Goal: Information Seeking & Learning: Compare options

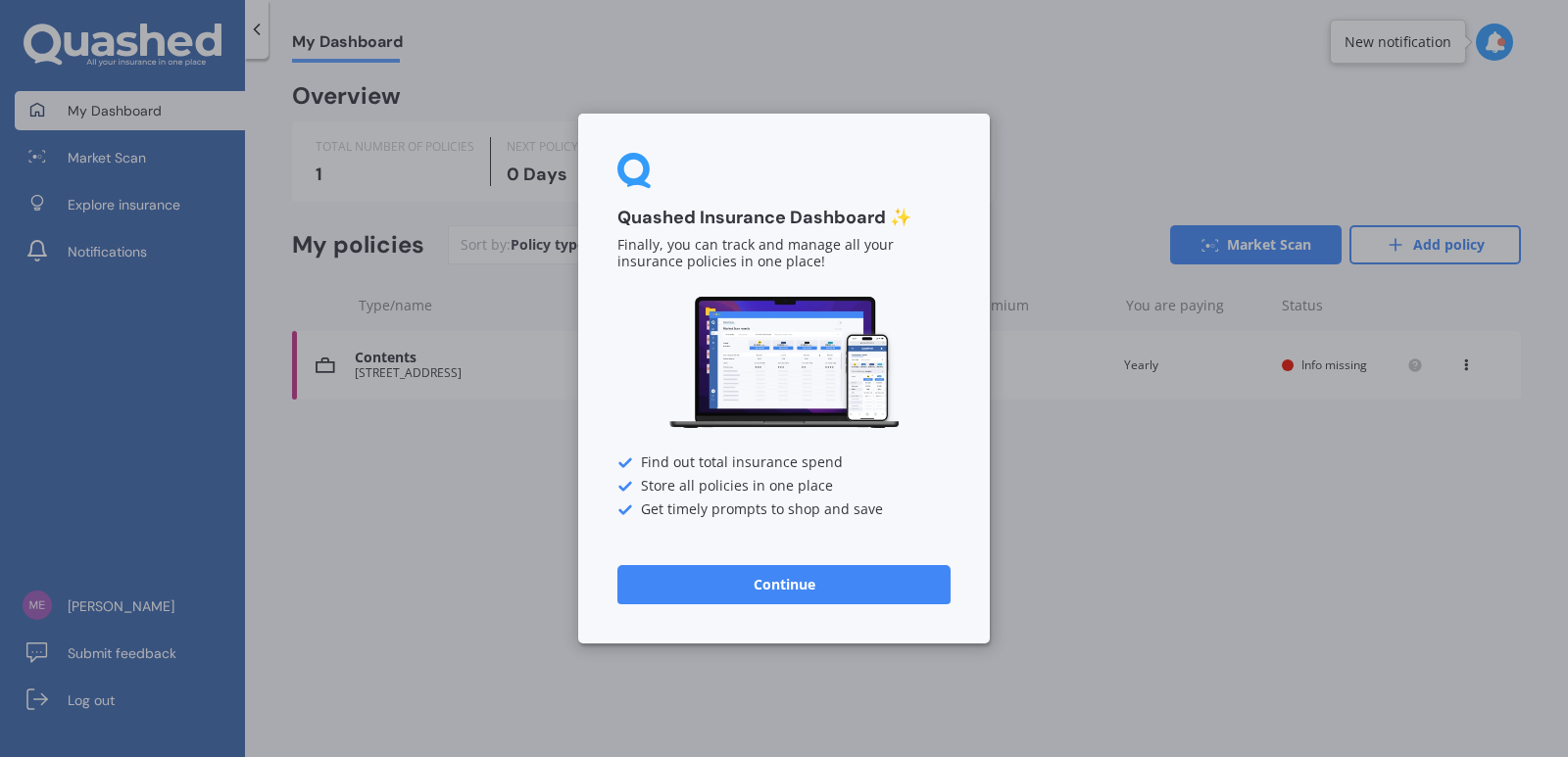
click at [716, 590] on button "Continue" at bounding box center [784, 585] width 333 height 39
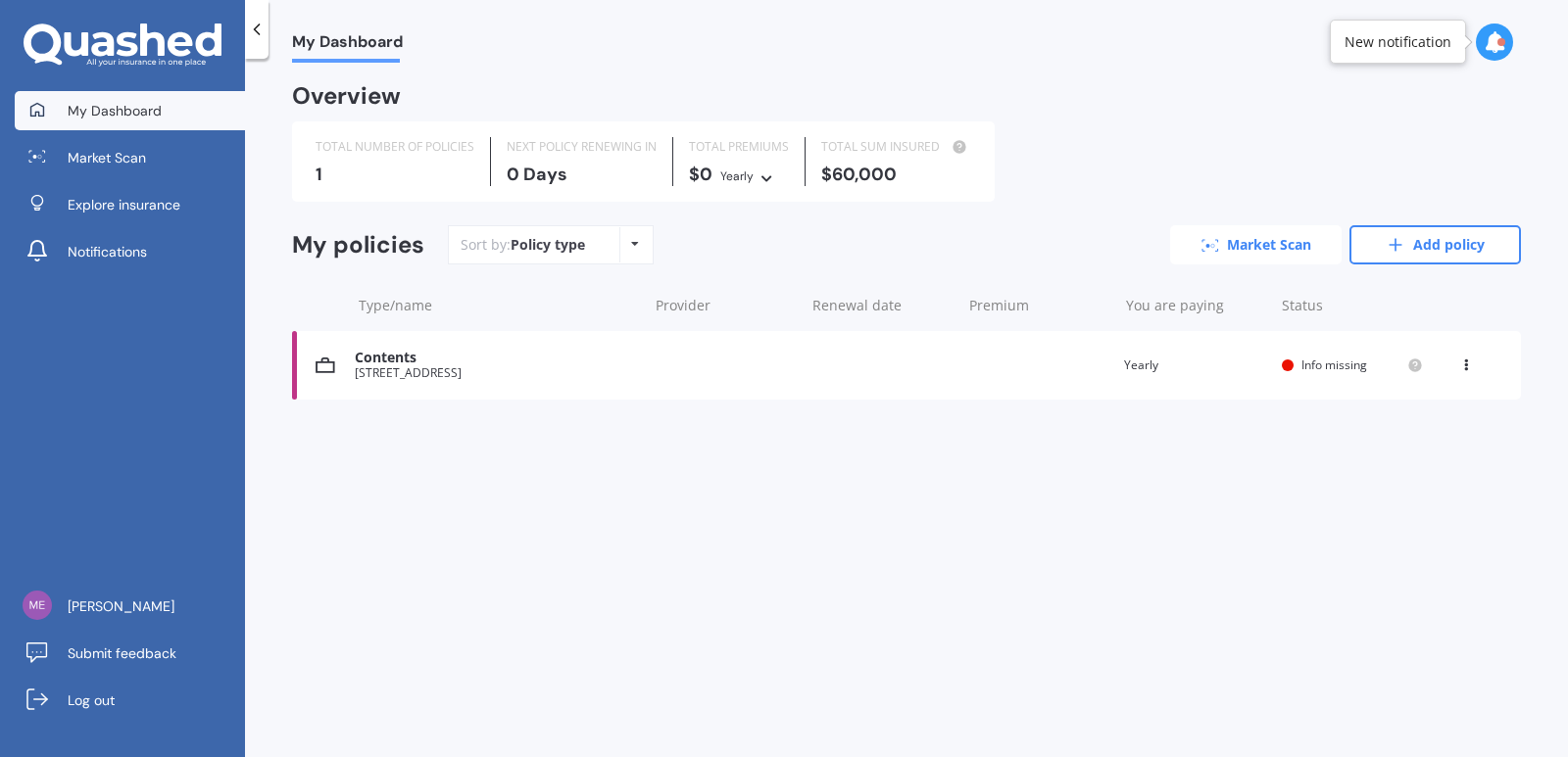
click at [1254, 244] on link "Market Scan" at bounding box center [1255, 245] width 171 height 39
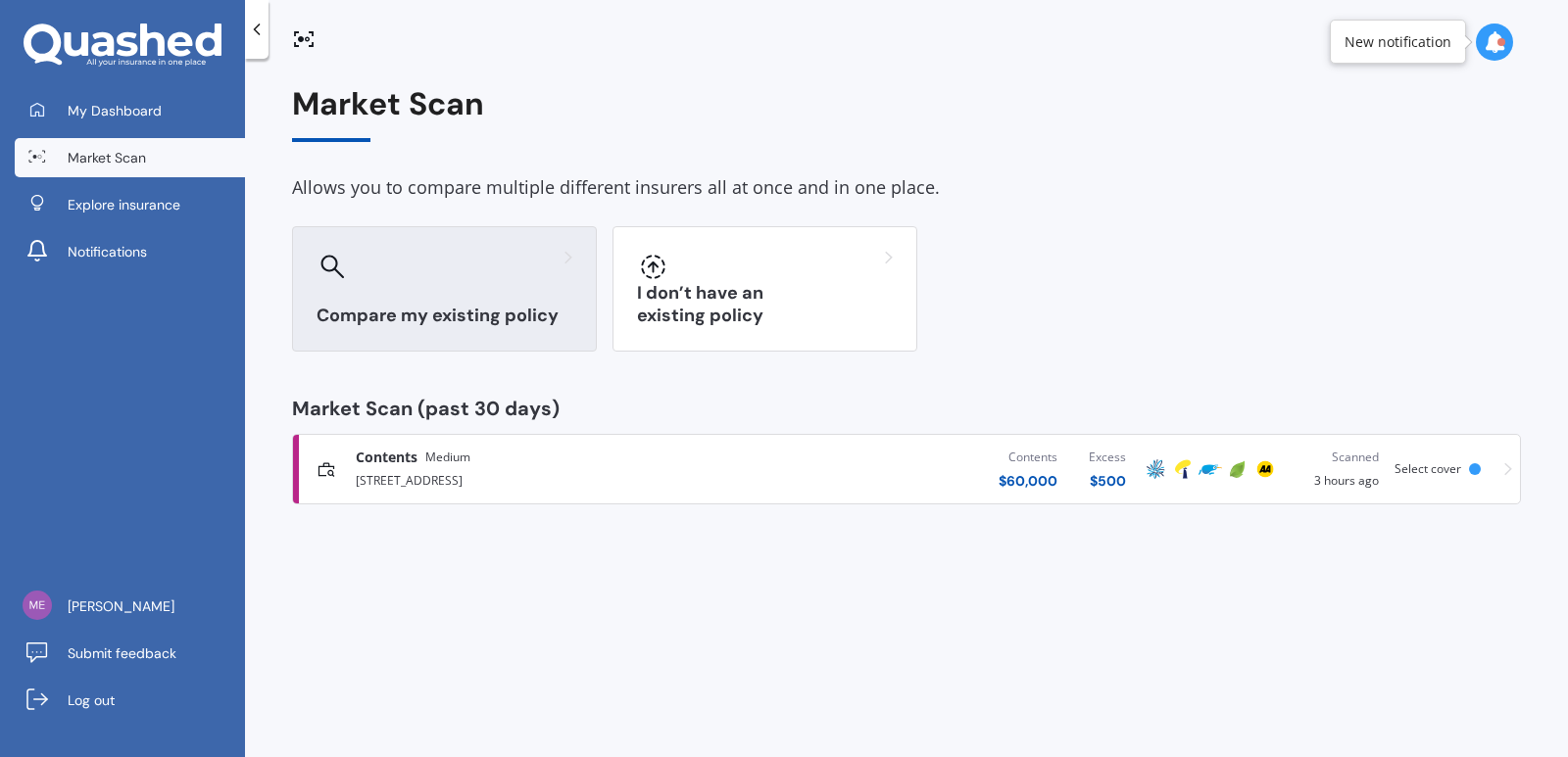
click at [428, 310] on h3 "Compare my existing policy" at bounding box center [445, 316] width 256 height 23
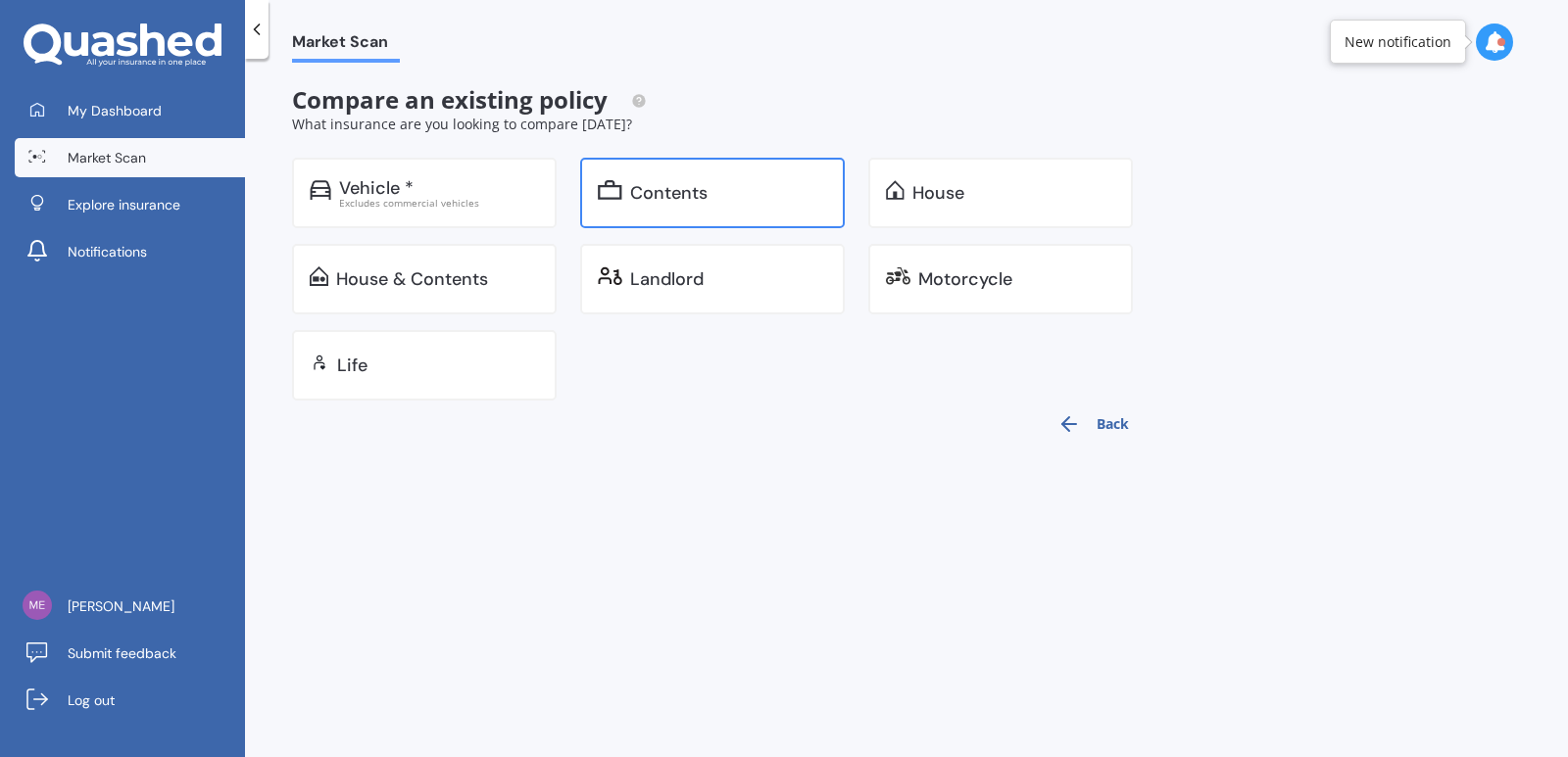
click at [671, 199] on div "Contents" at bounding box center [668, 193] width 78 height 20
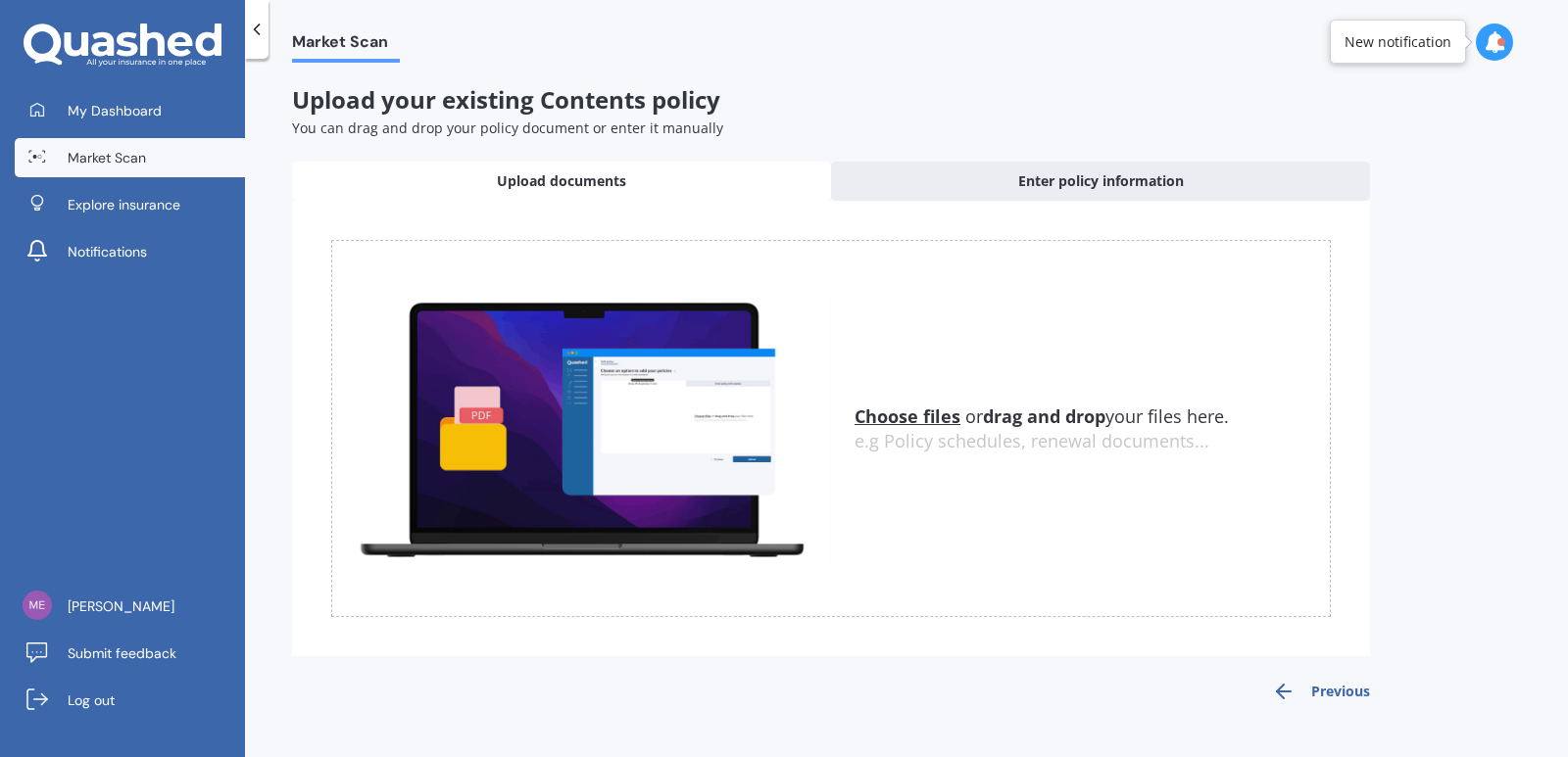
click at [882, 425] on u "Choose files" at bounding box center [908, 416] width 106 height 24
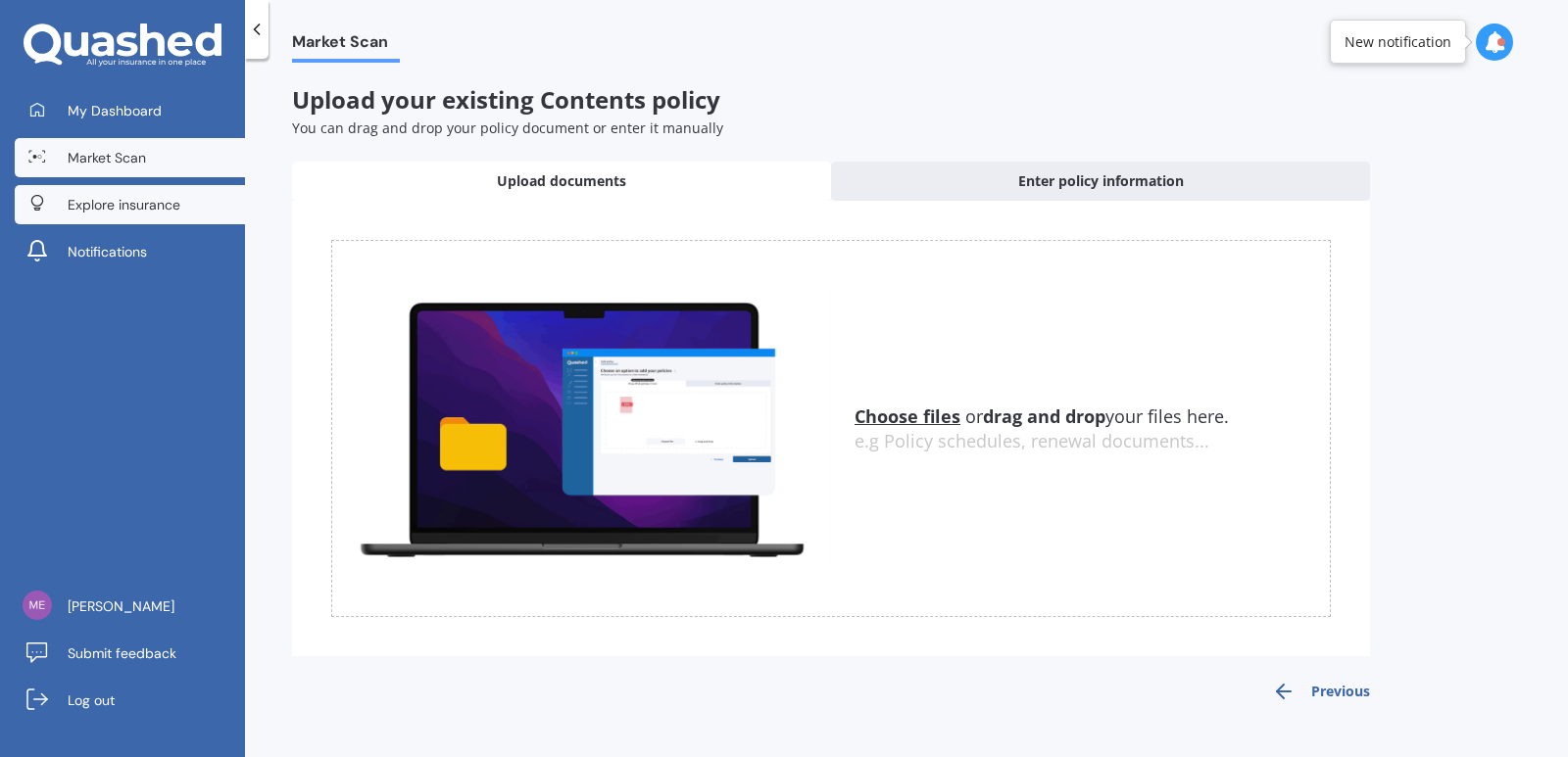
click at [169, 210] on span "Explore insurance" at bounding box center [124, 204] width 113 height 20
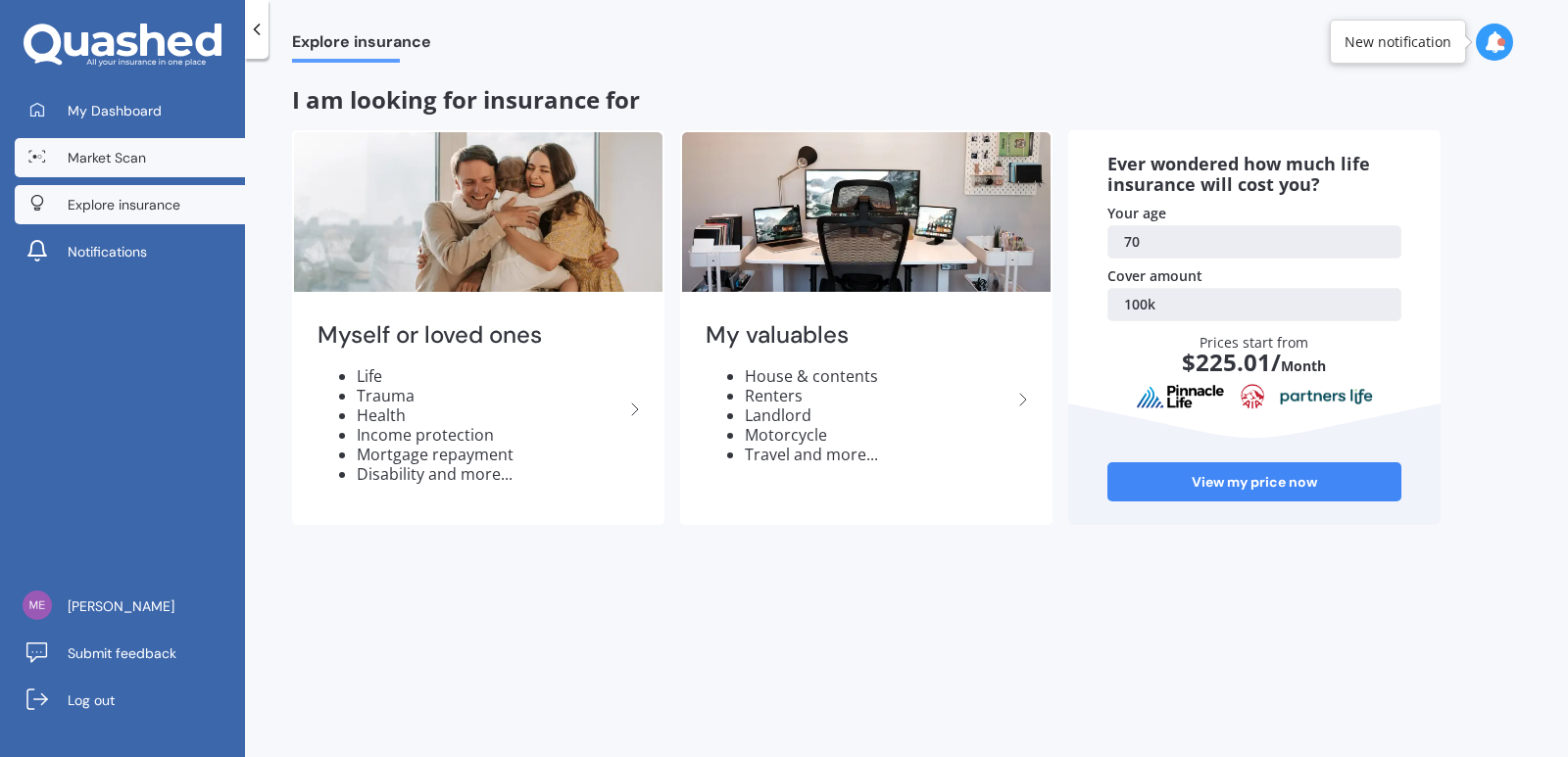
click at [94, 160] on span "Market Scan" at bounding box center [107, 157] width 79 height 20
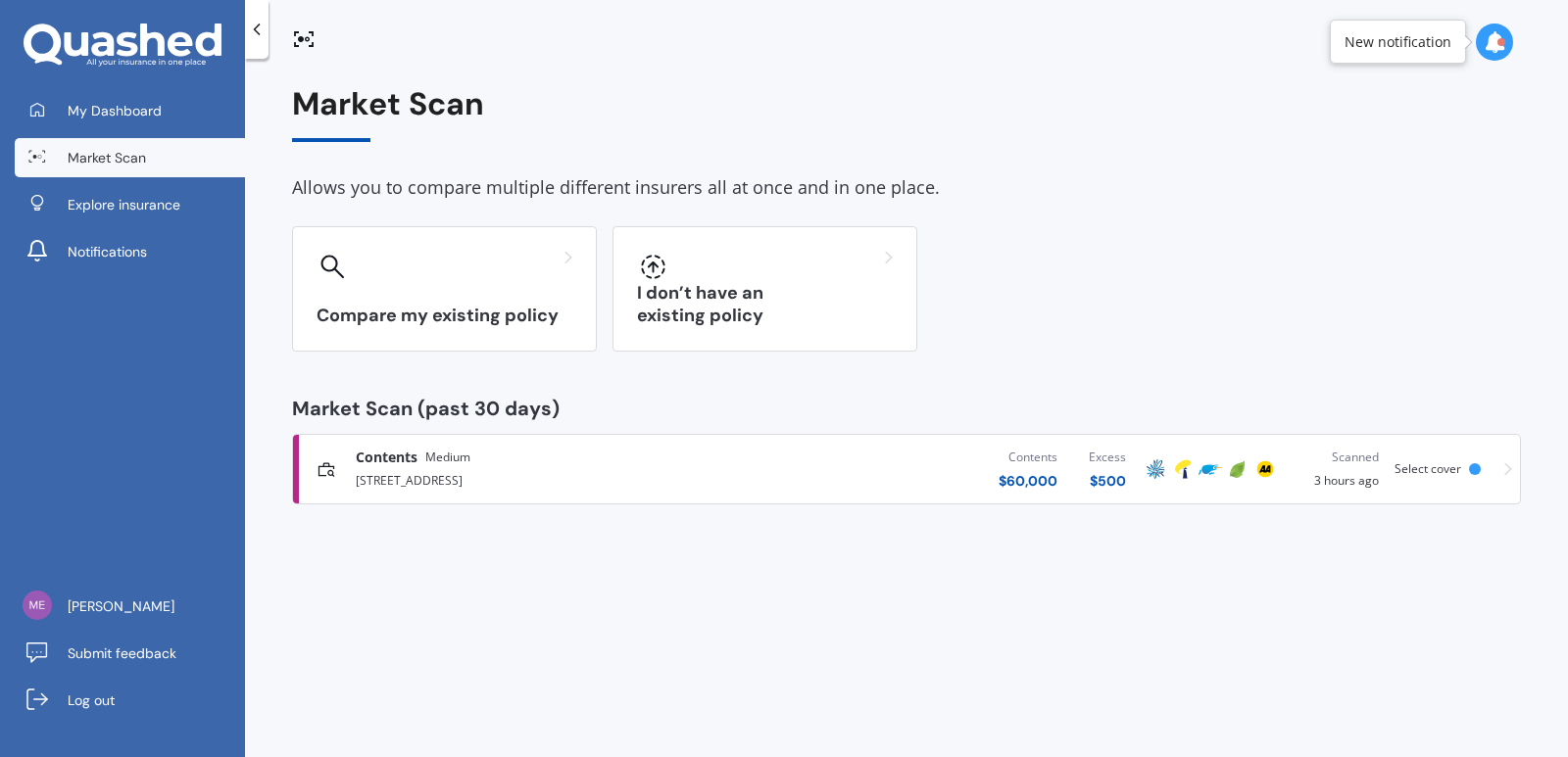
click at [395, 454] on span "Contents" at bounding box center [387, 457] width 62 height 20
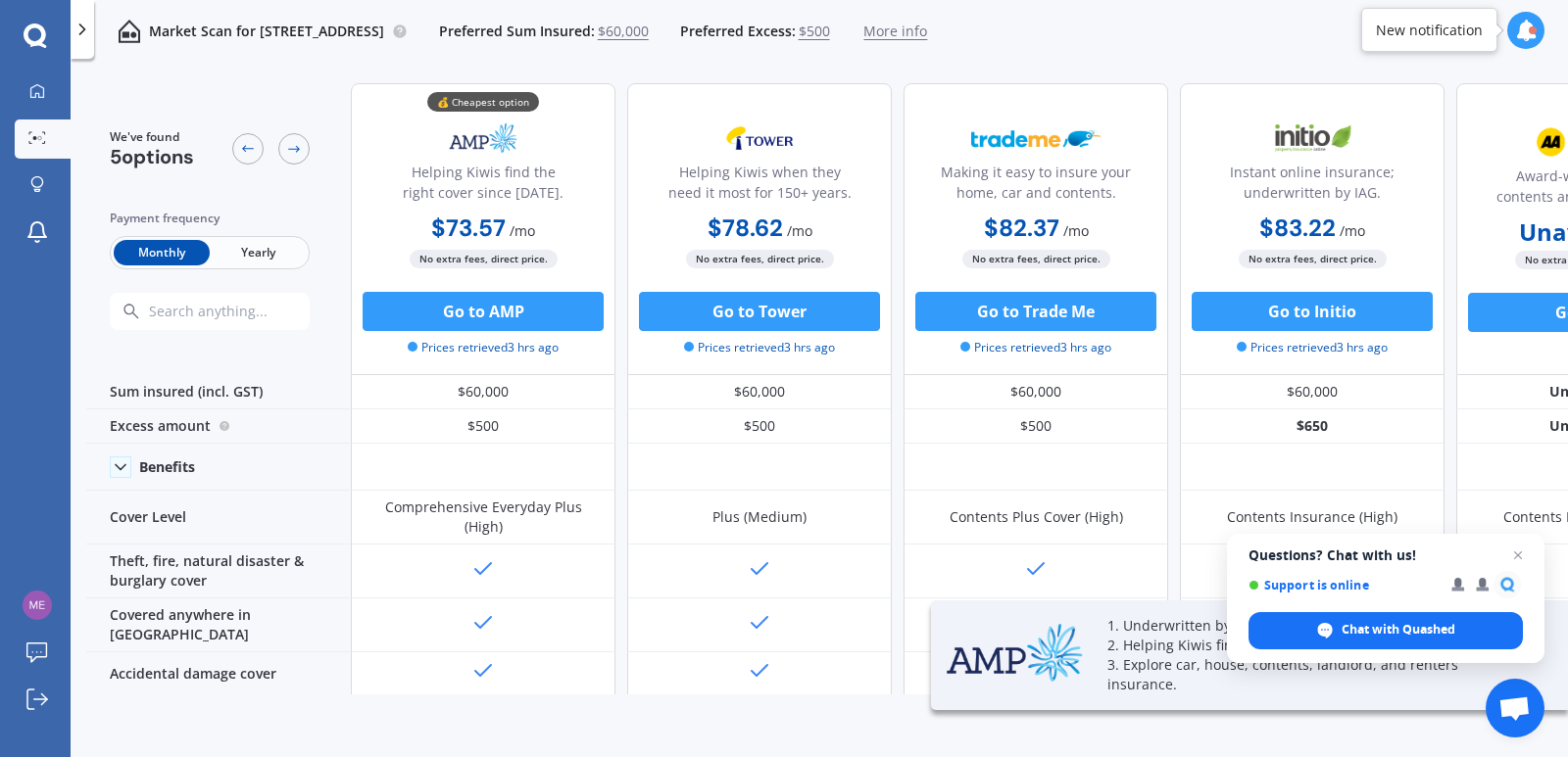
click at [241, 251] on span "Yearly" at bounding box center [258, 253] width 96 height 26
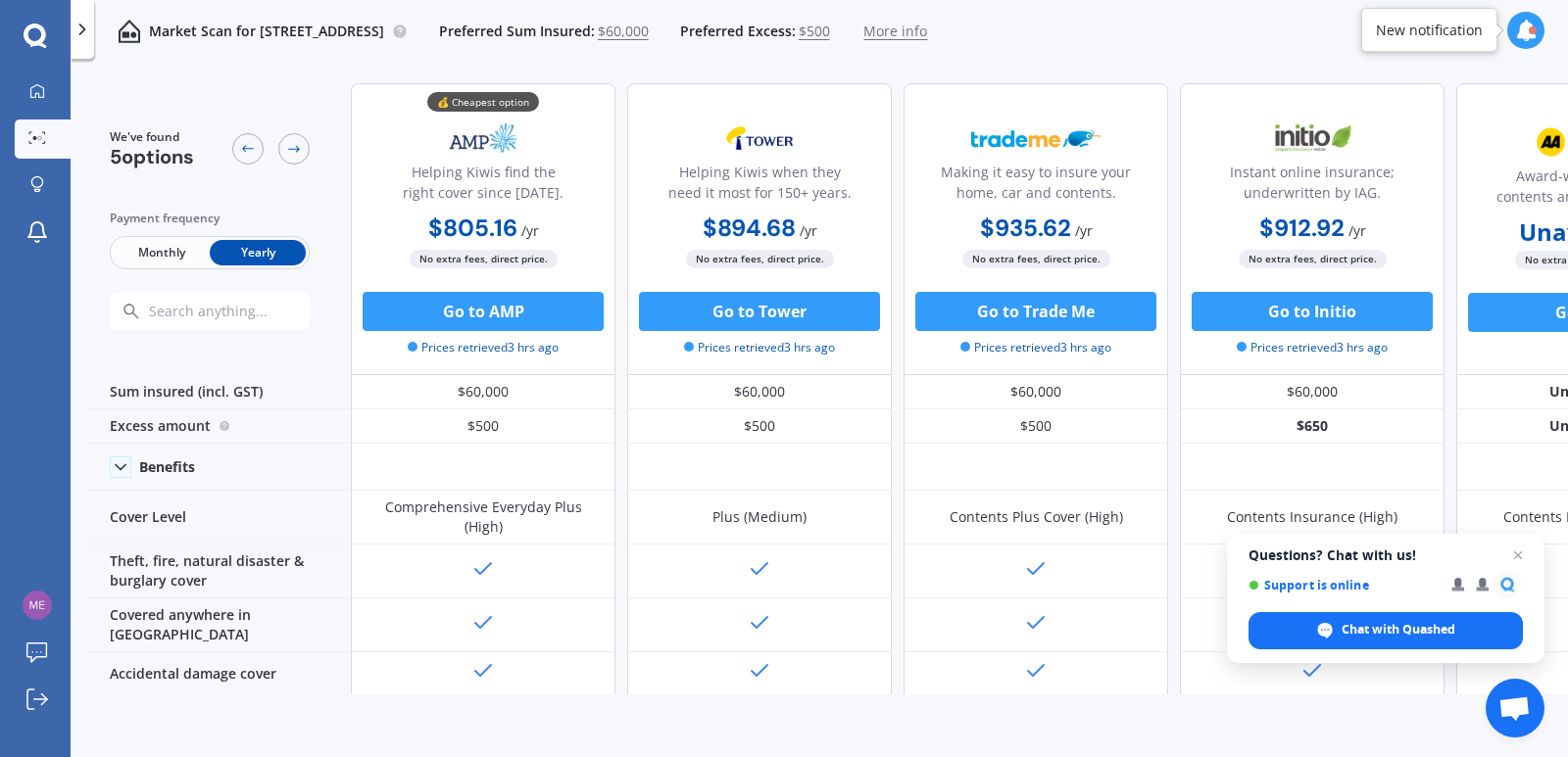
drag, startPoint x: 1379, startPoint y: 680, endPoint x: 1400, endPoint y: 685, distance: 21.6
click at [1442, 695] on div "$1 million" at bounding box center [1311, 712] width 265 height 34
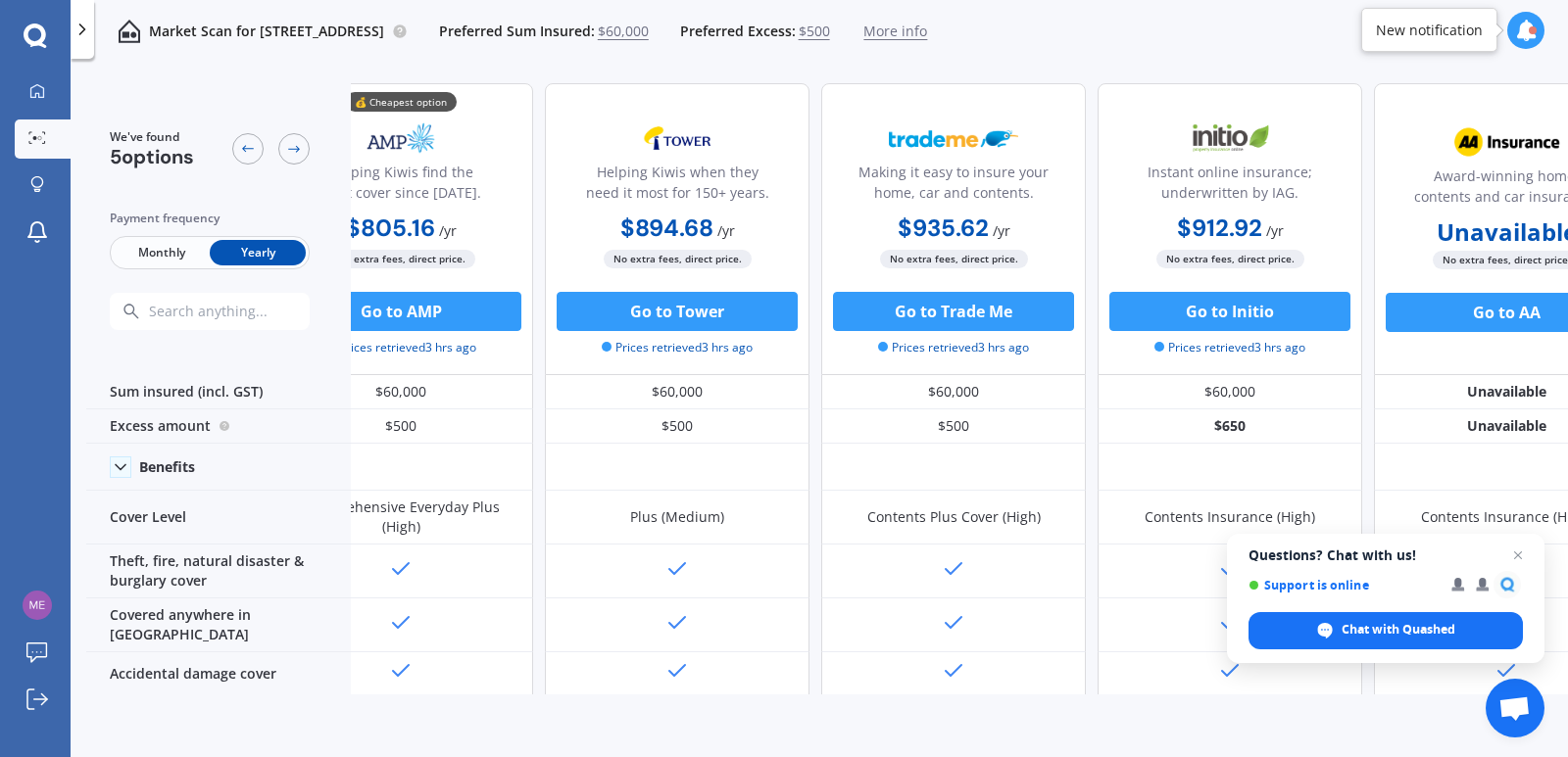
scroll to position [0, 162]
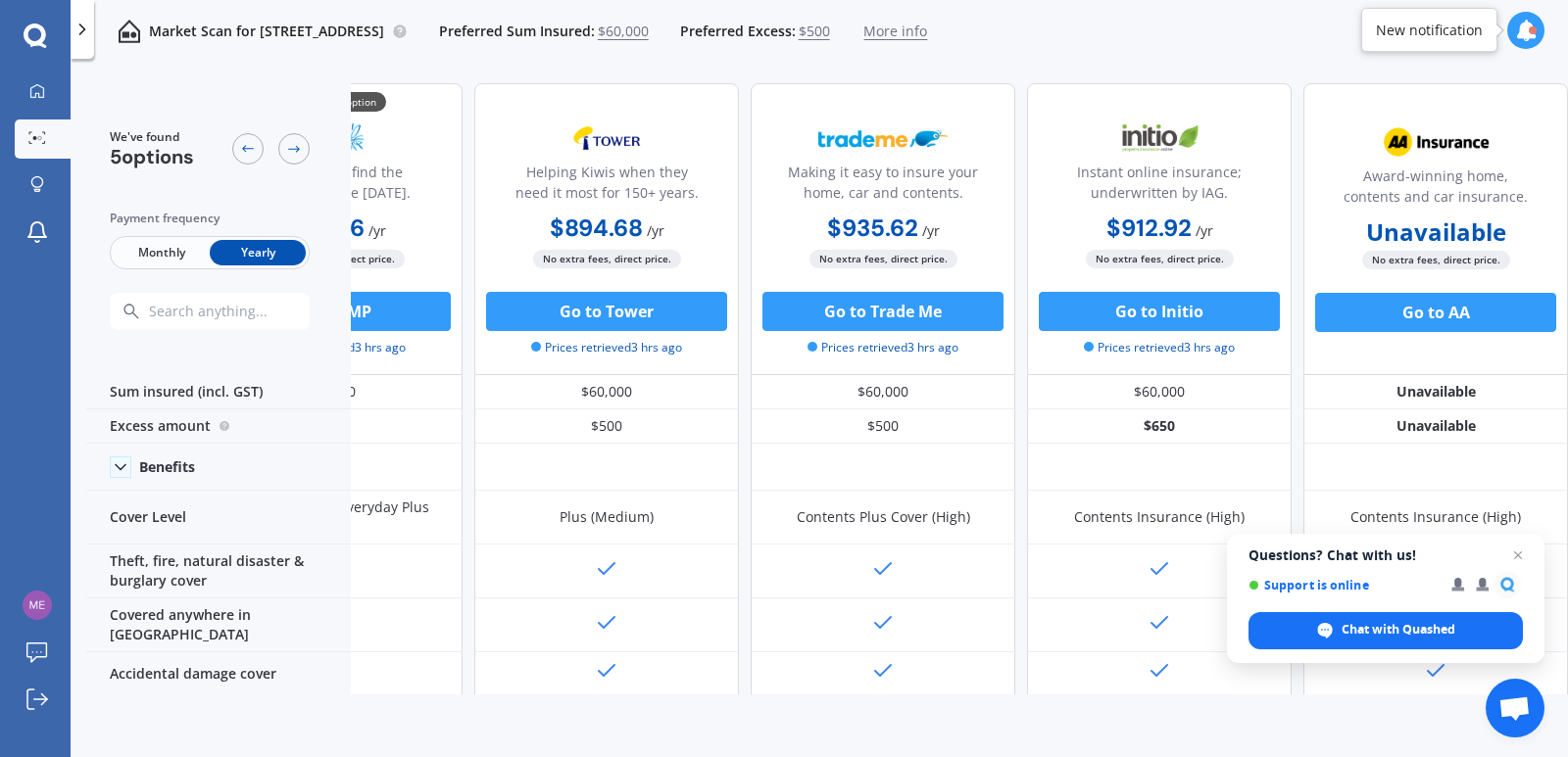
click at [1443, 334] on div "Go to AA" at bounding box center [1435, 322] width 265 height 60
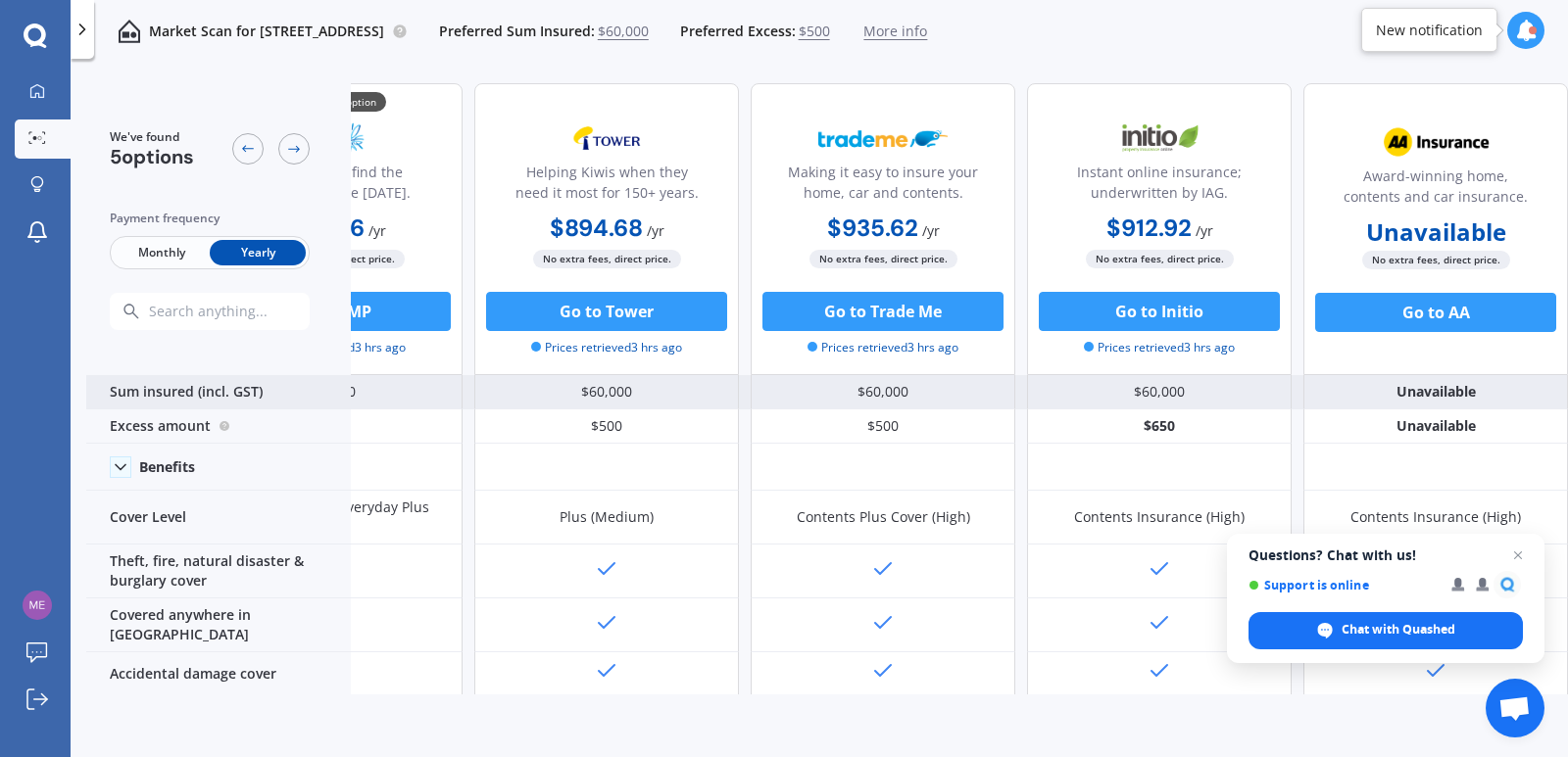
click at [1426, 391] on div "Unavailable" at bounding box center [1435, 391] width 265 height 34
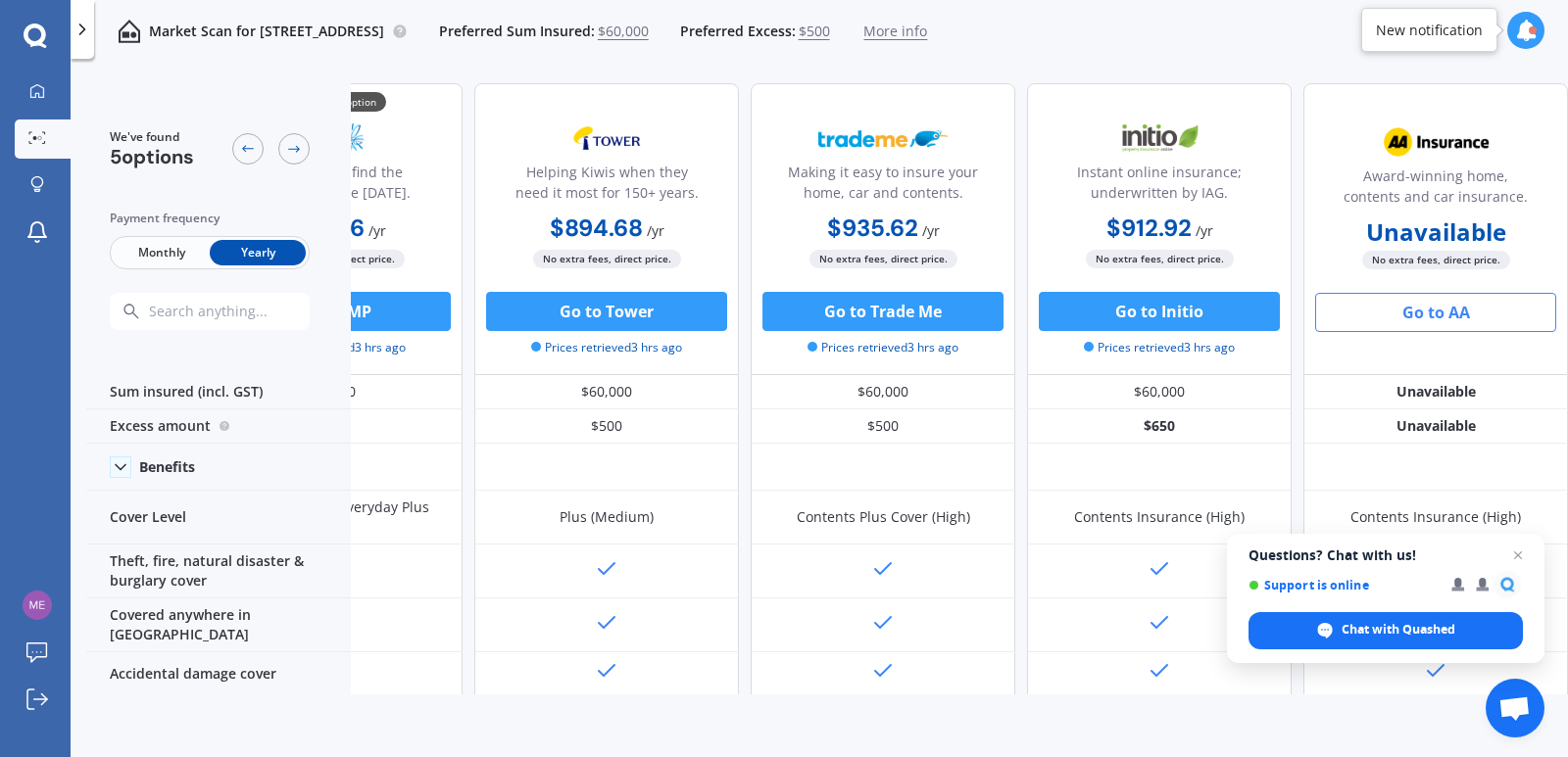
click at [1409, 311] on button "Go to AA" at bounding box center [1435, 313] width 241 height 39
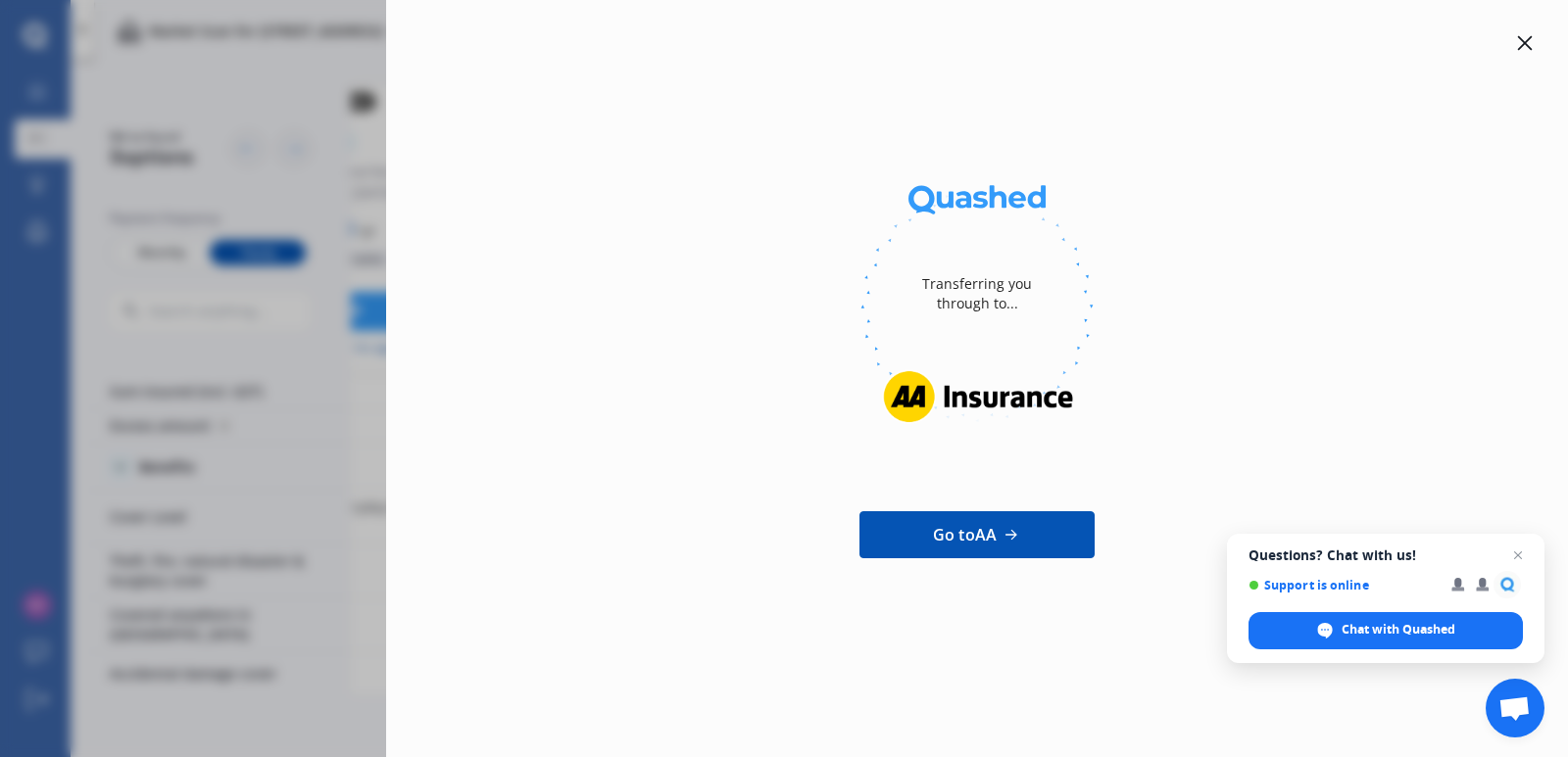
click at [1529, 40] on icon at bounding box center [1525, 43] width 15 height 15
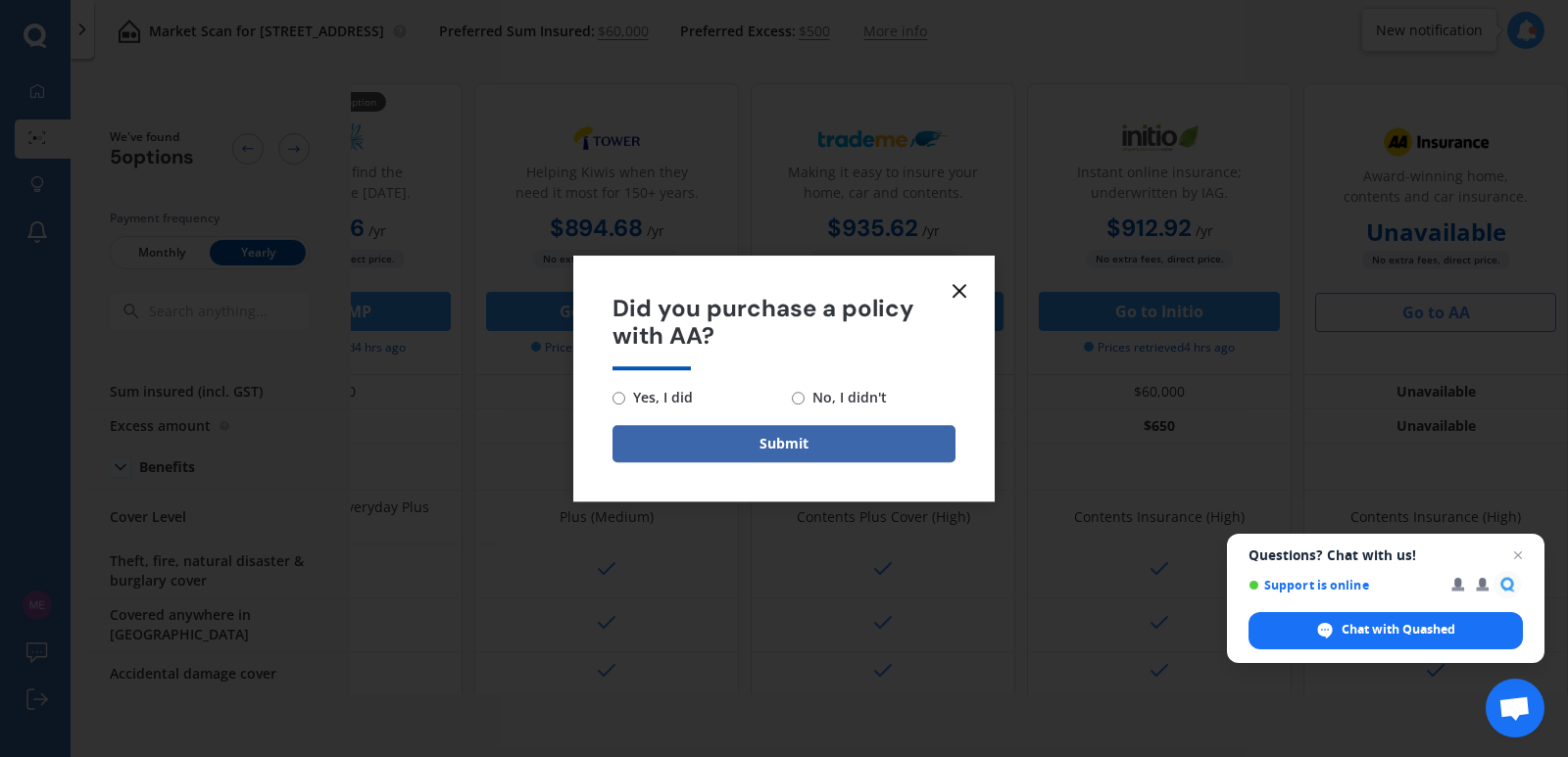
click at [960, 283] on icon at bounding box center [959, 291] width 24 height 24
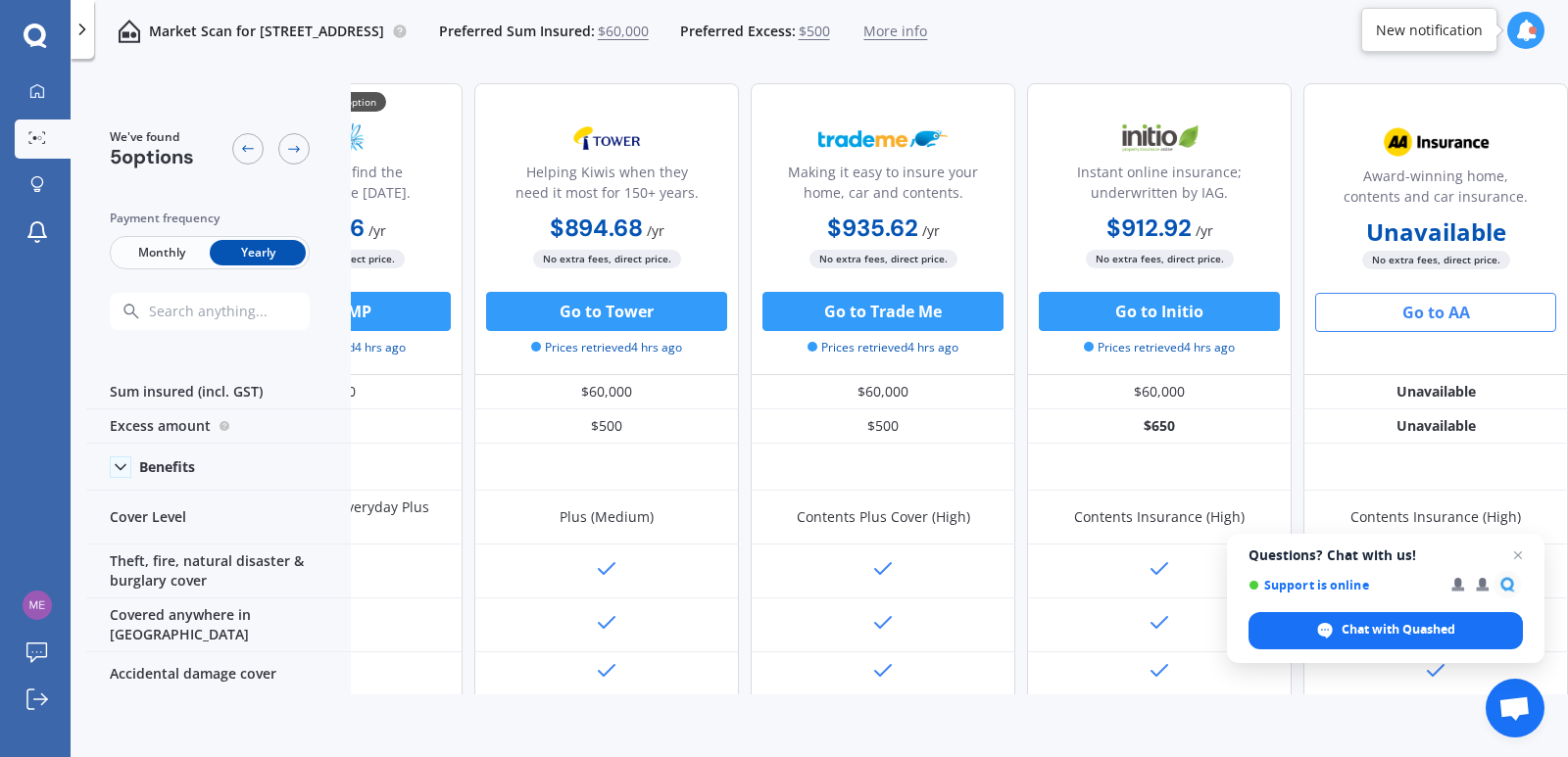
click at [246, 254] on span "Yearly" at bounding box center [258, 253] width 96 height 26
click at [409, 124] on div "💰 Cheapest option Helping Kiwis find the right cover since [DATE]." at bounding box center [330, 162] width 231 height 97
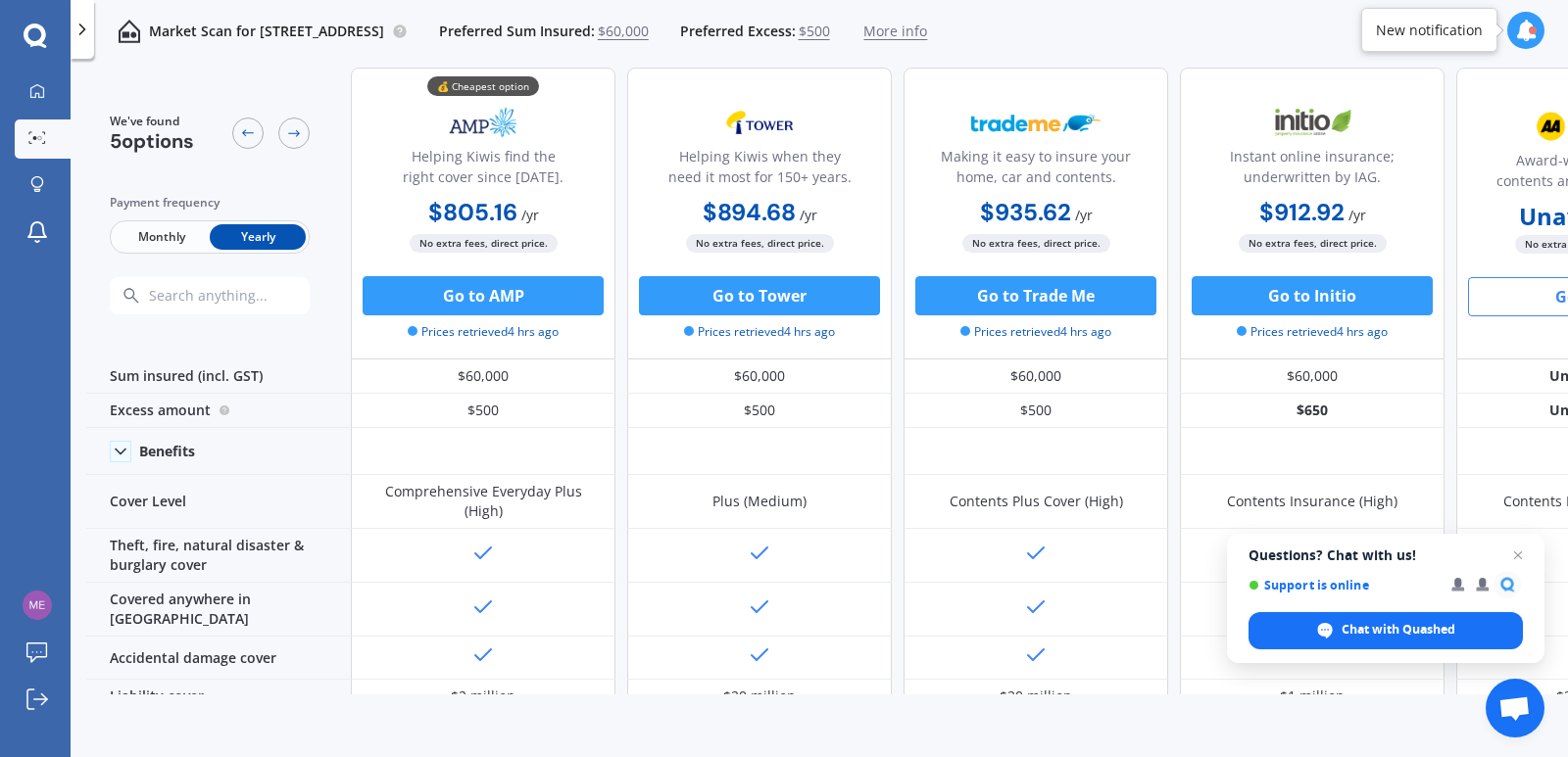
scroll to position [0, 0]
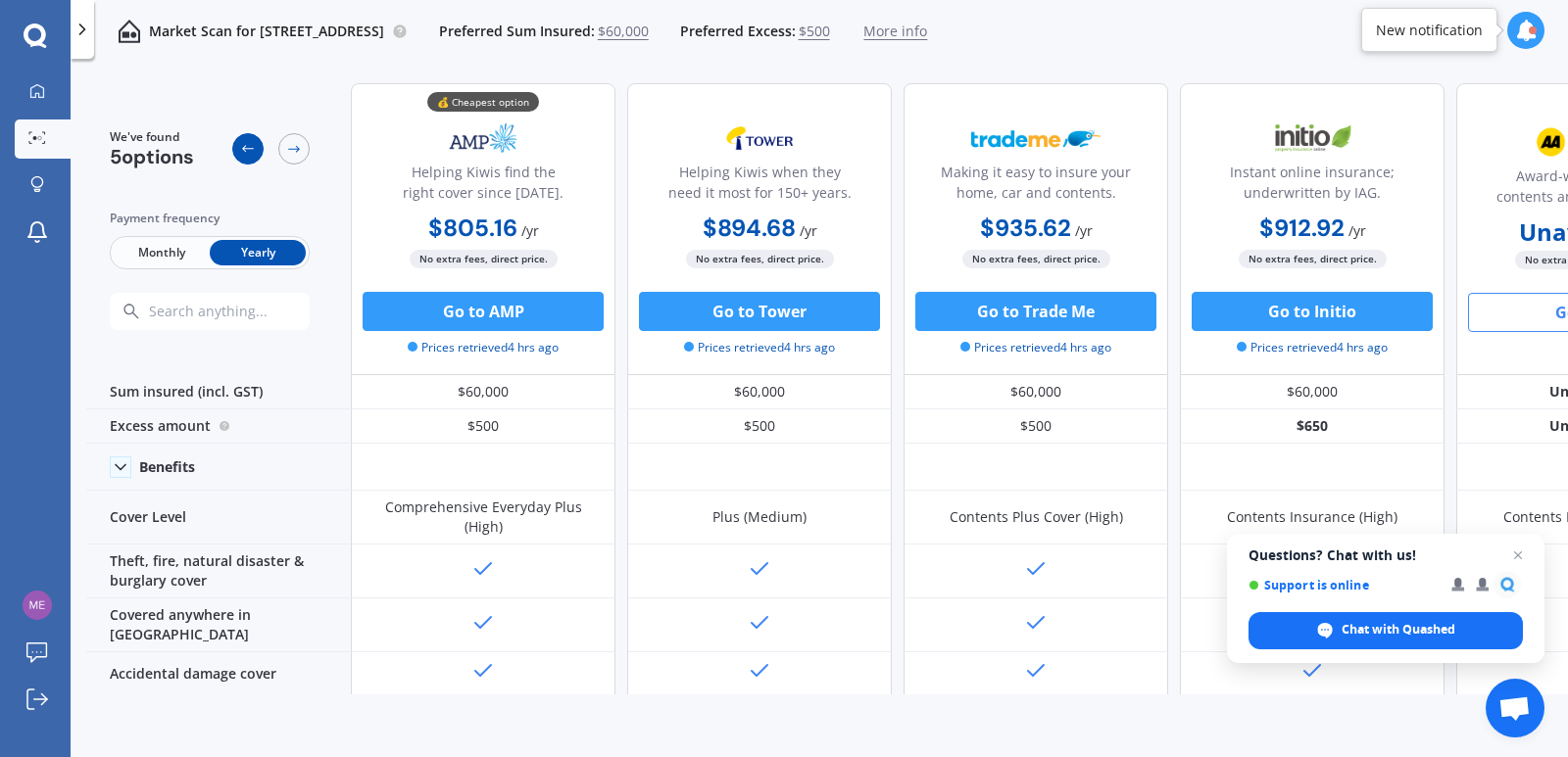
click at [247, 147] on icon at bounding box center [248, 148] width 16 height 16
click at [241, 147] on icon at bounding box center [248, 148] width 16 height 16
click at [44, 92] on icon at bounding box center [37, 90] width 14 height 14
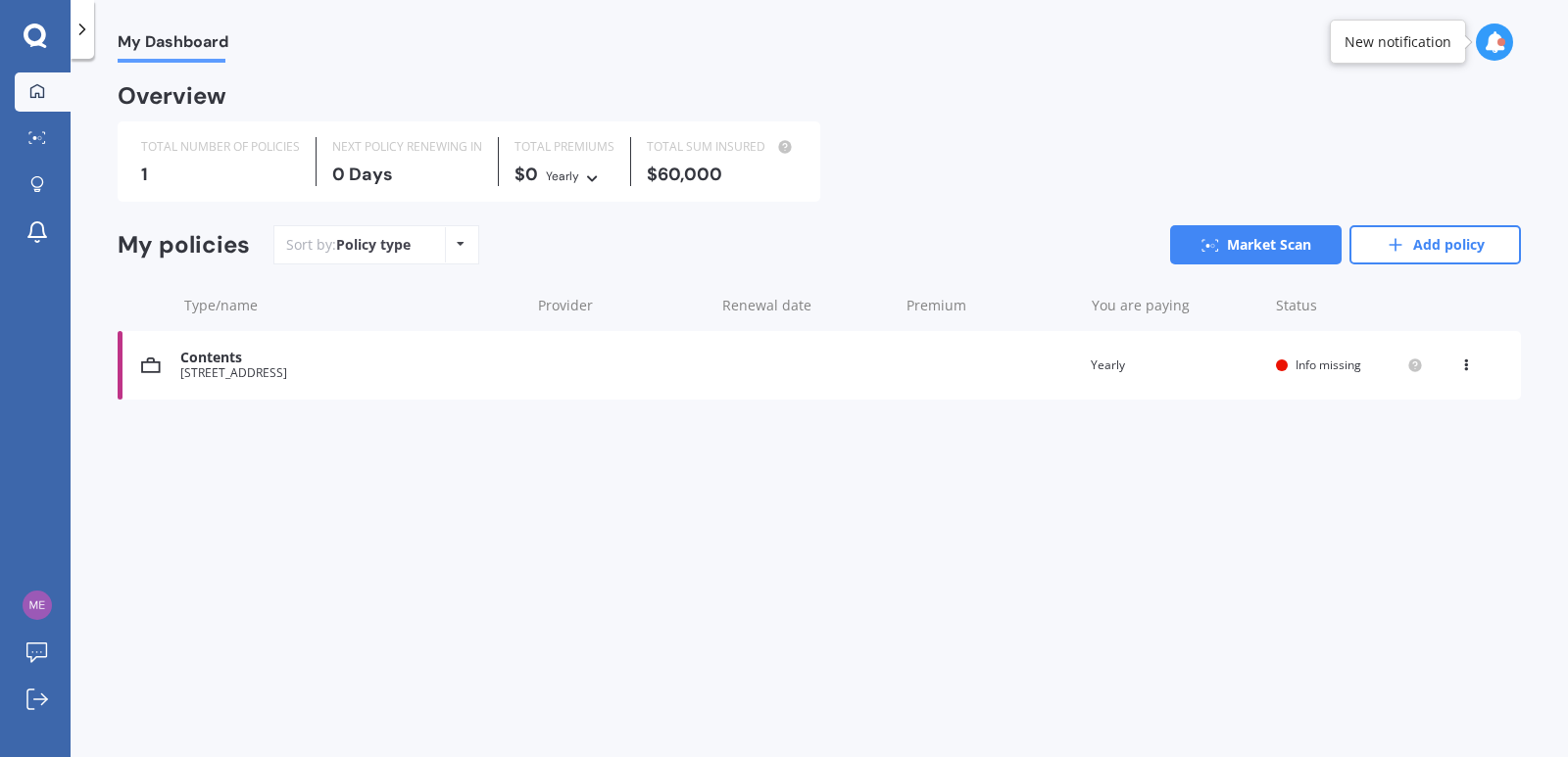
click at [578, 313] on div "Provider" at bounding box center [622, 306] width 168 height 20
click at [564, 302] on div "Provider" at bounding box center [622, 306] width 168 height 20
click at [1427, 249] on link "Add policy" at bounding box center [1435, 245] width 171 height 39
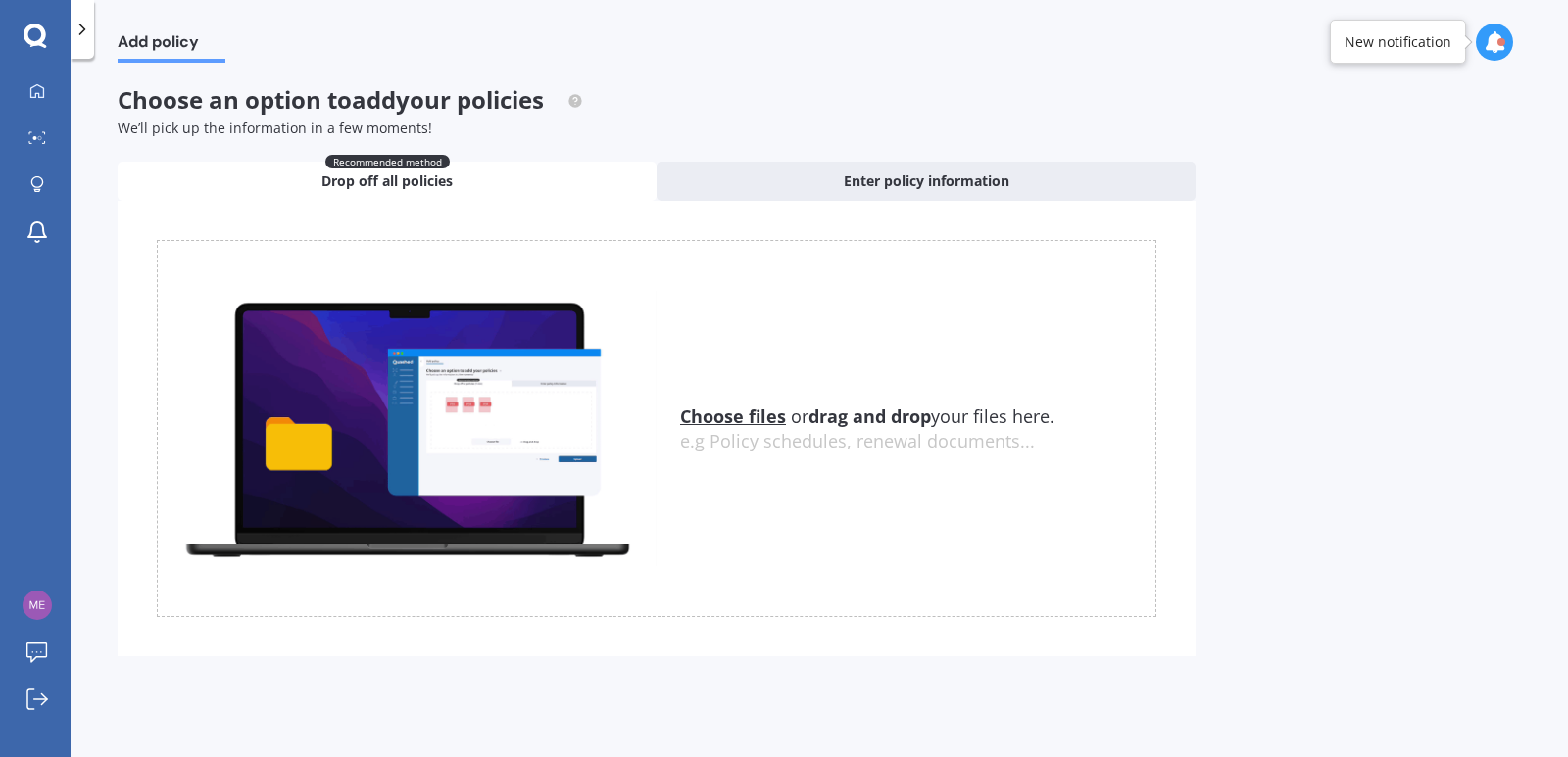
click at [735, 411] on u "Choose files" at bounding box center [733, 416] width 106 height 24
click at [740, 420] on u "Choose files" at bounding box center [733, 416] width 106 height 24
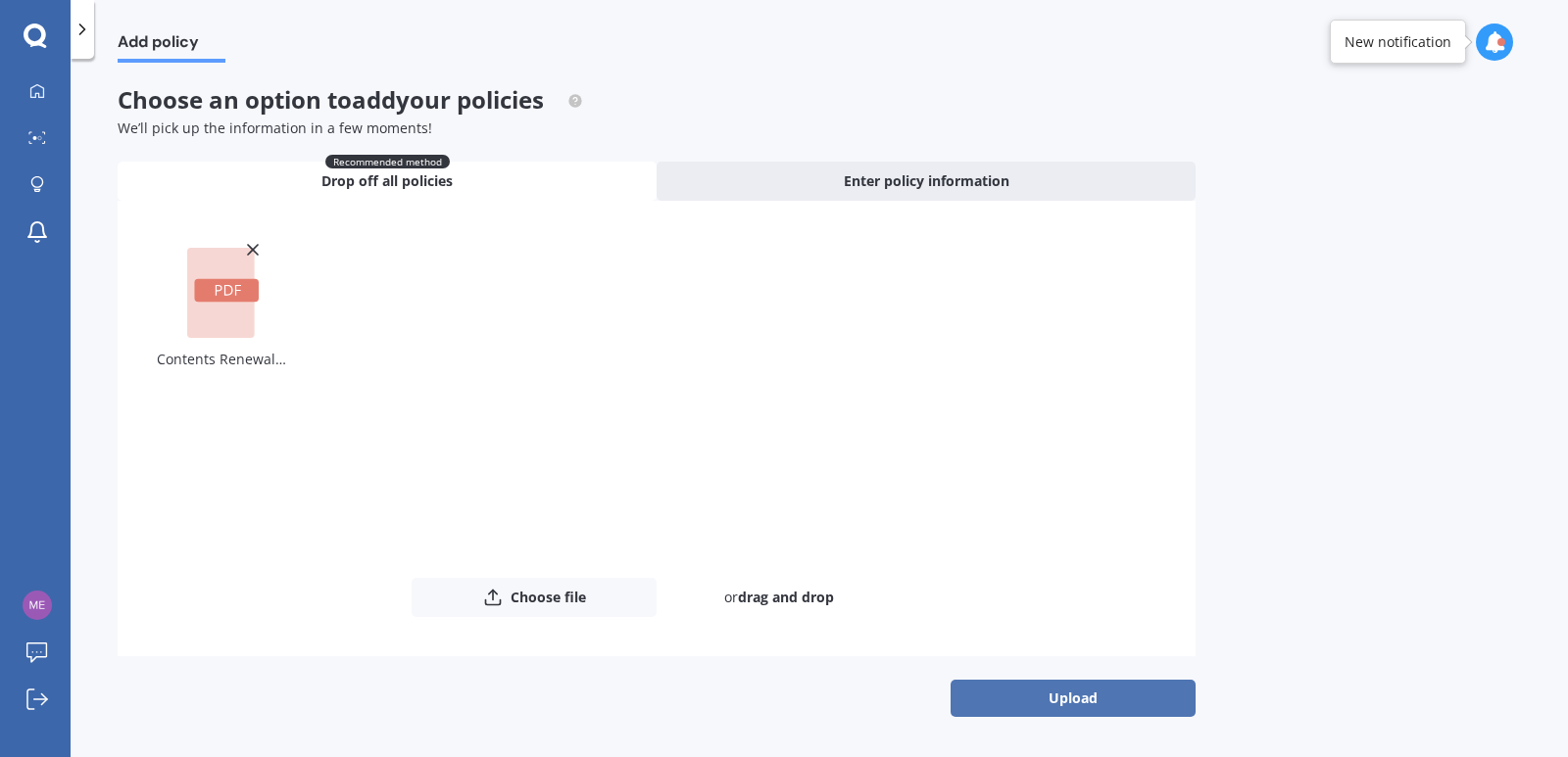
click at [1049, 705] on button "Upload" at bounding box center [1072, 698] width 245 height 37
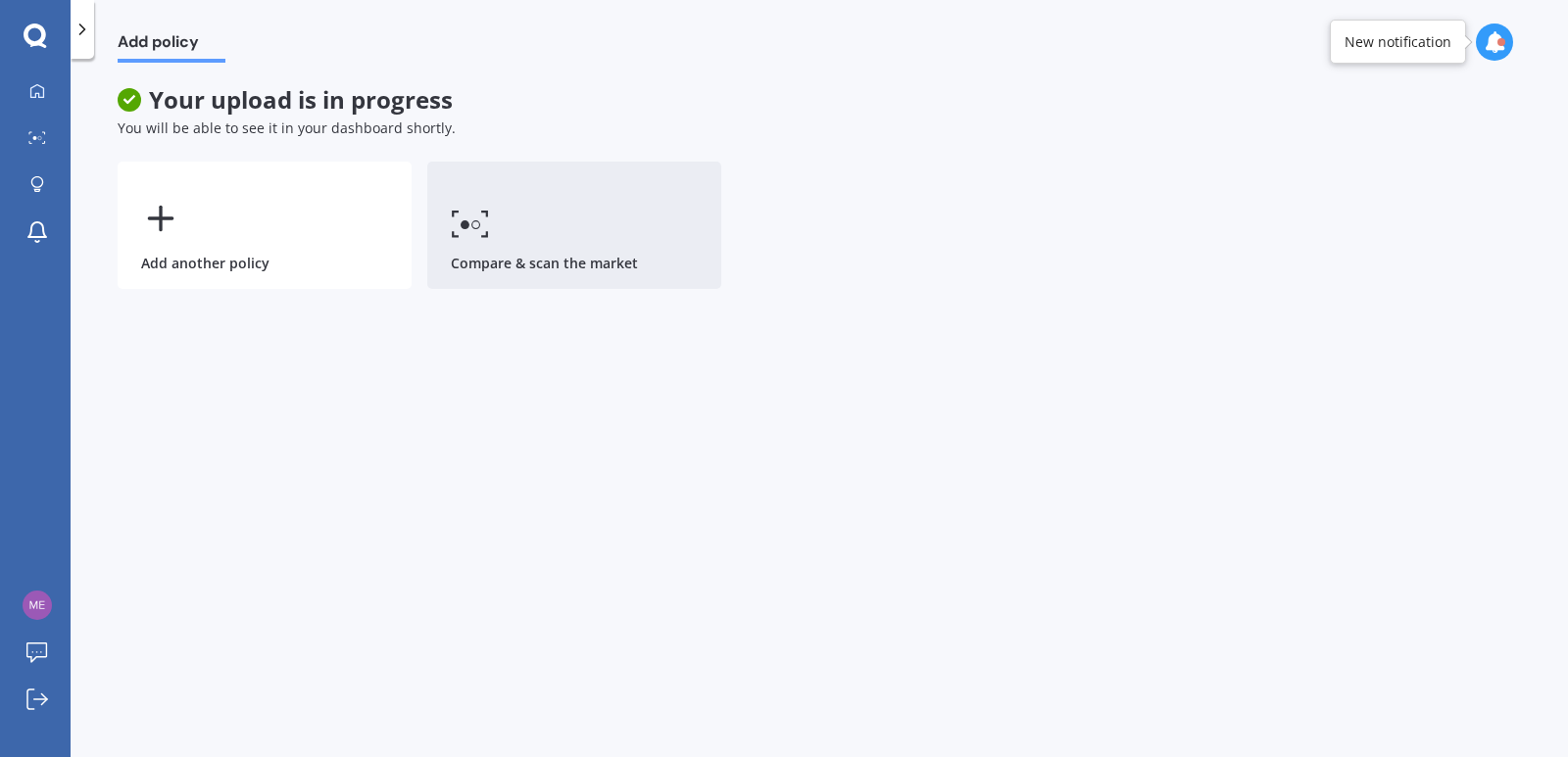
click at [479, 235] on icon at bounding box center [470, 223] width 39 height 29
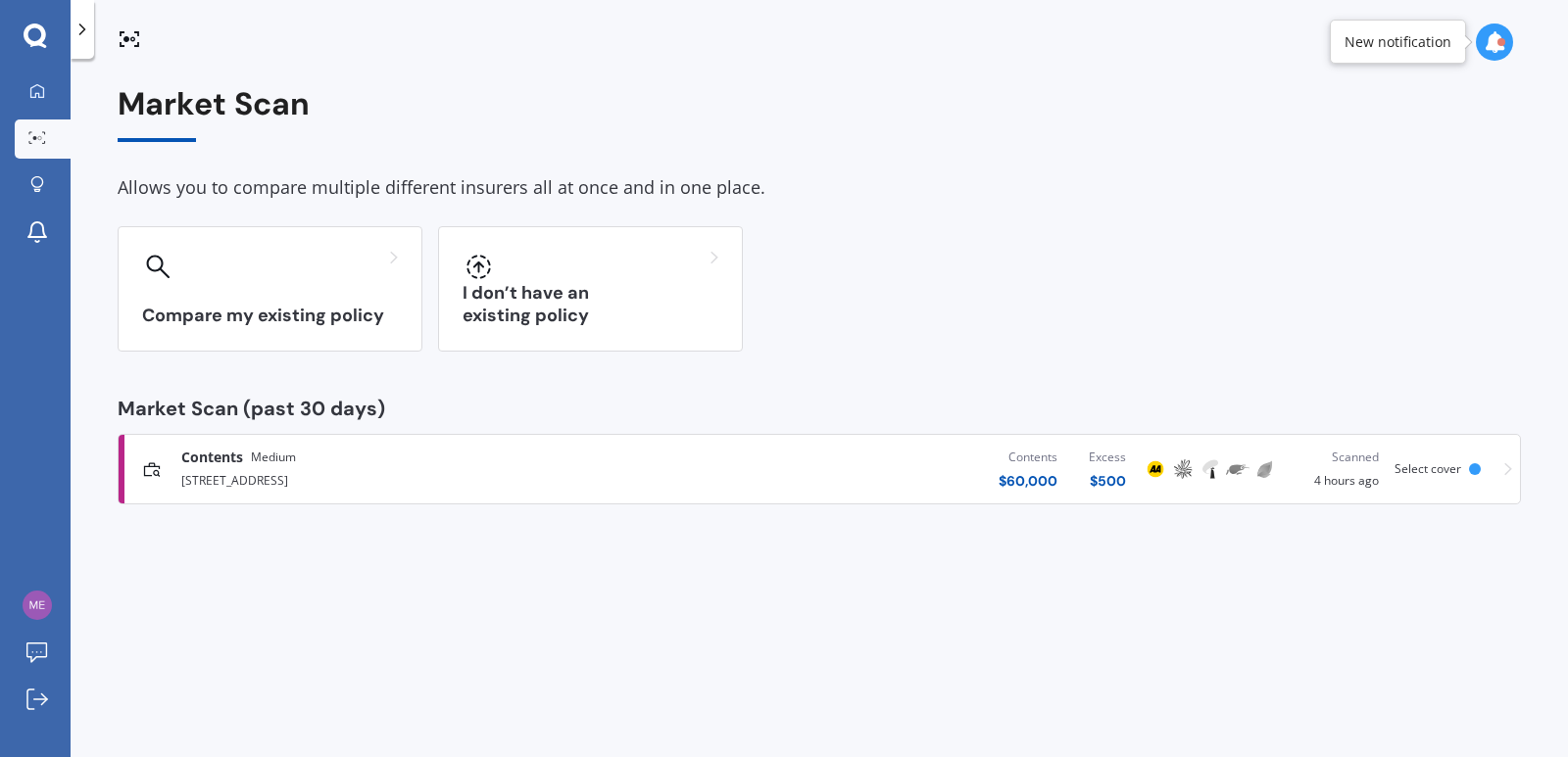
click at [500, 268] on div at bounding box center [590, 266] width 256 height 31
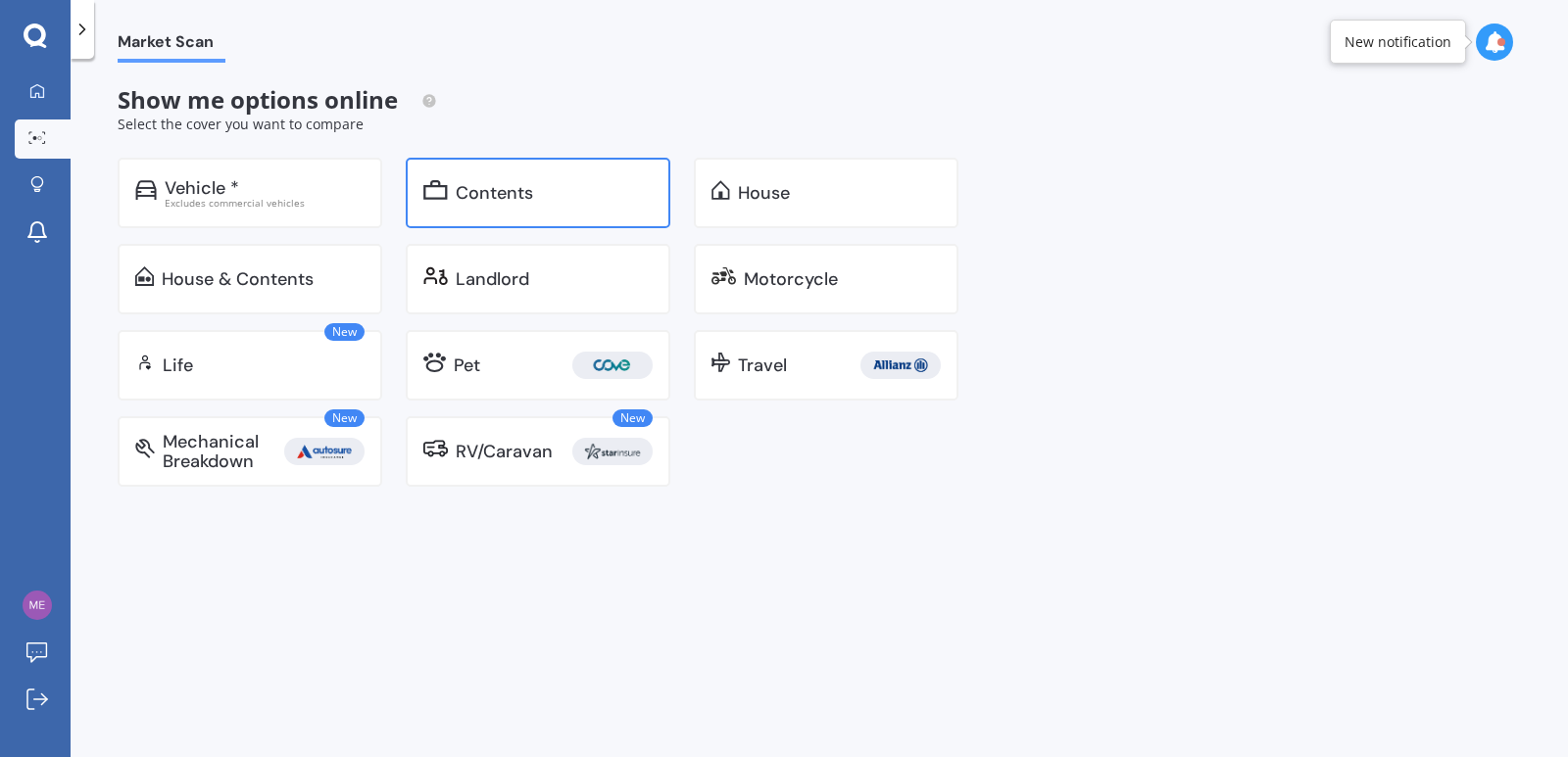
click at [549, 190] on div "Contents" at bounding box center [554, 193] width 197 height 20
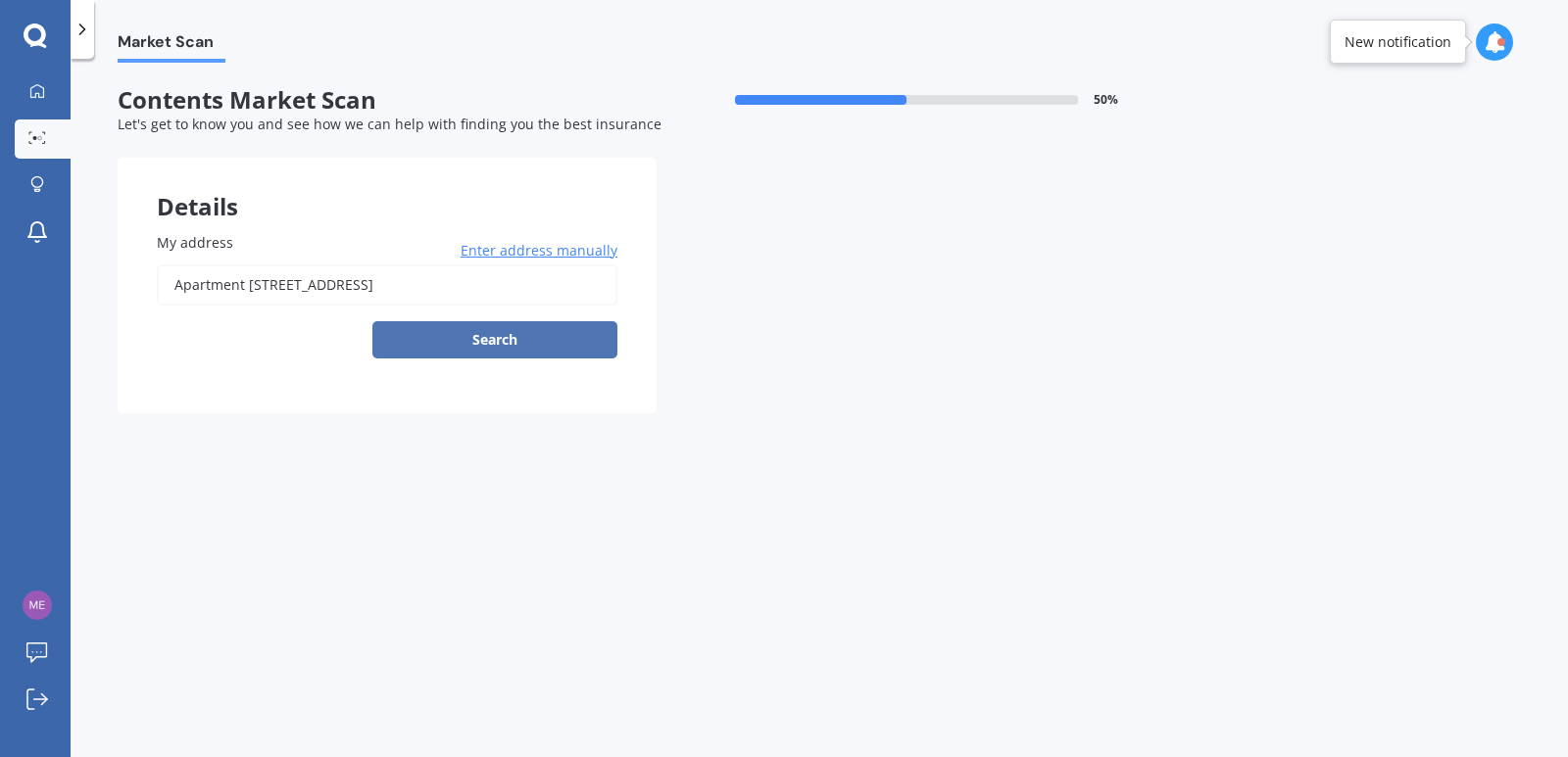
click at [495, 337] on button "Search" at bounding box center [494, 340] width 245 height 37
type input "[STREET_ADDRESS]"
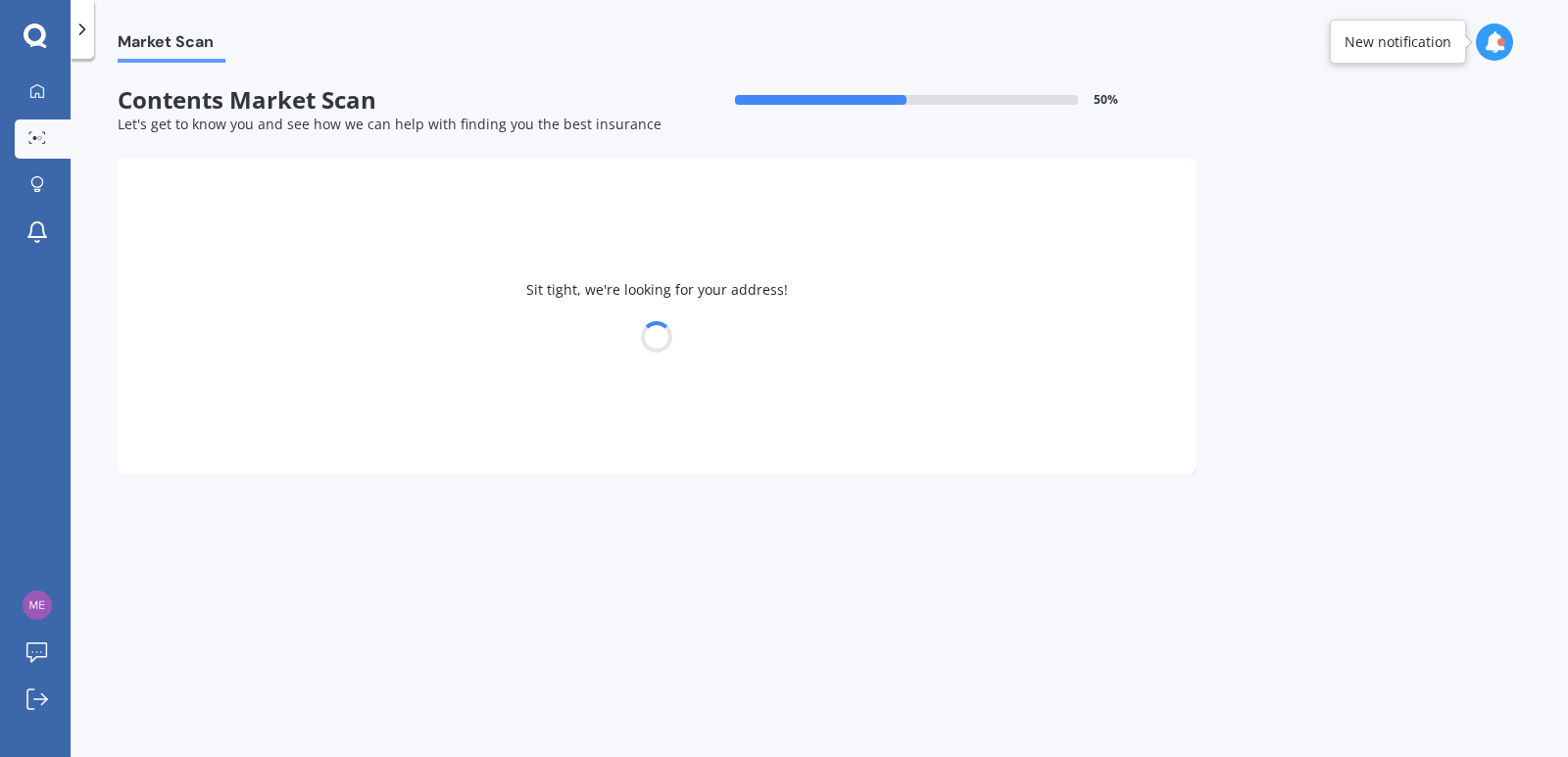
select select "10"
select select "05"
select select "1955"
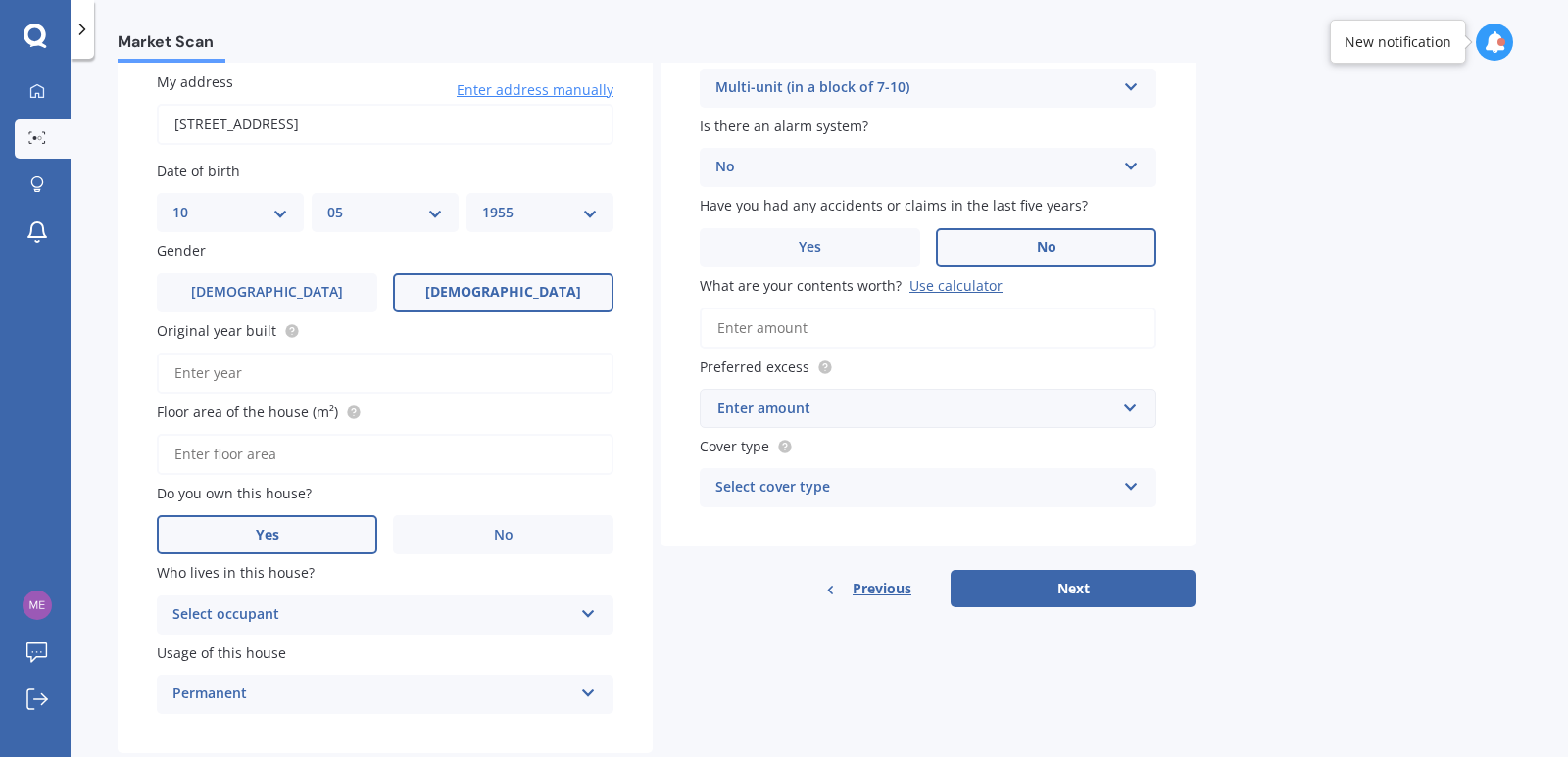
scroll to position [196, 0]
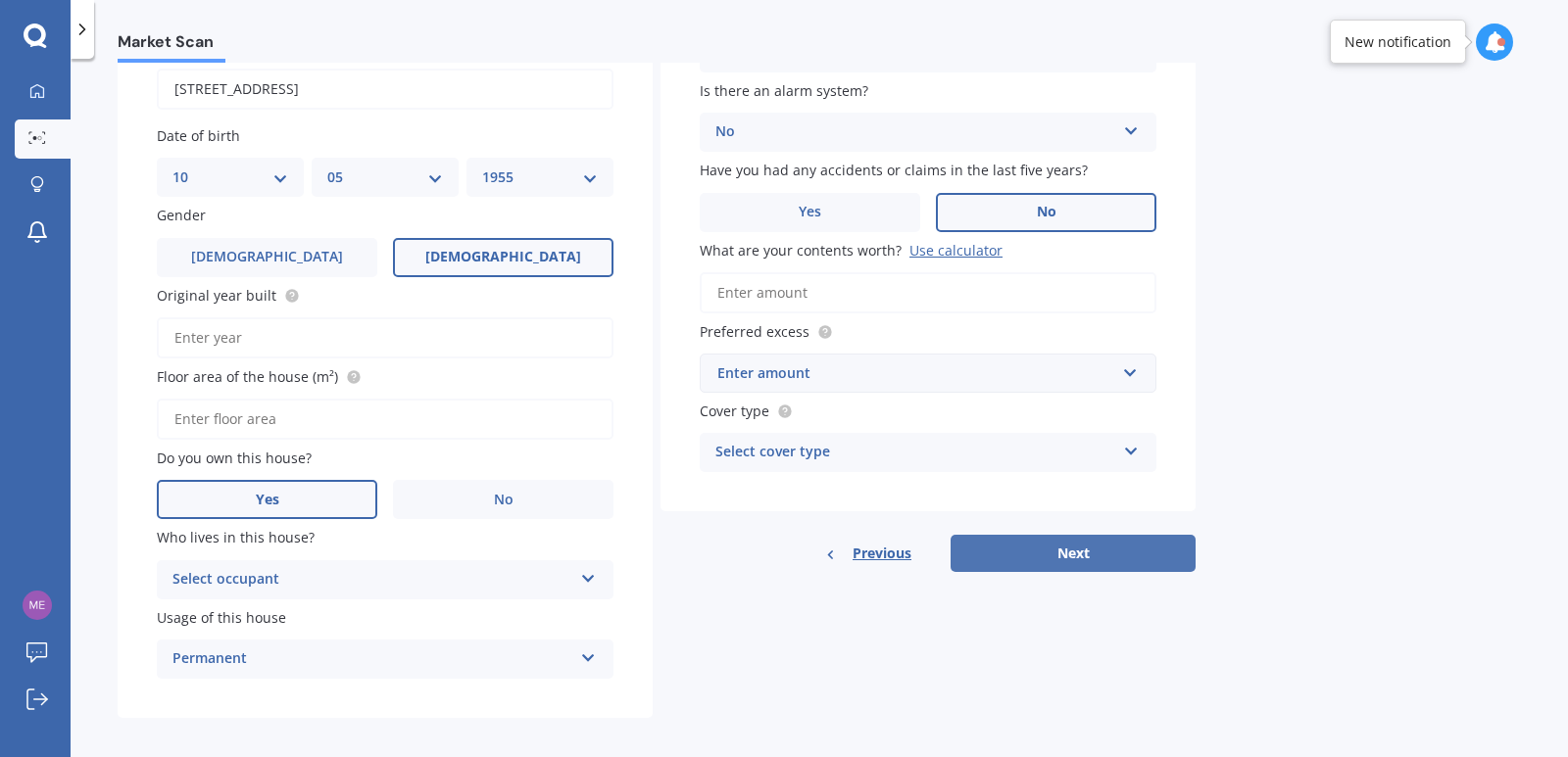
click at [1065, 553] on button "Next" at bounding box center [1072, 553] width 245 height 37
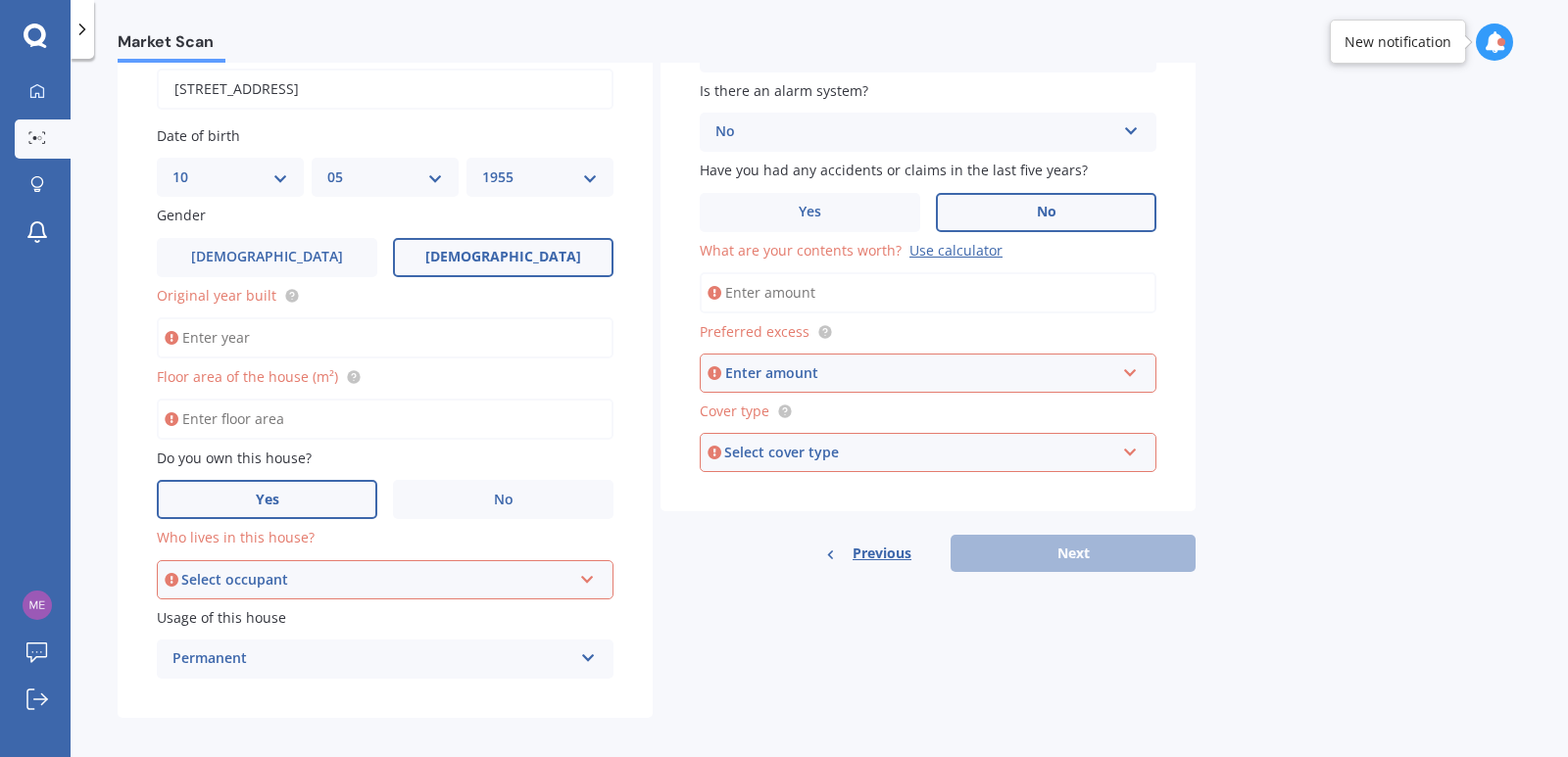
click at [239, 343] on input "Original year built" at bounding box center [385, 338] width 456 height 41
type input "2009"
click at [275, 426] on input "Floor area of the house (m²)" at bounding box center [385, 419] width 456 height 41
type input "80"
click at [283, 582] on div "Select occupant" at bounding box center [376, 580] width 390 height 22
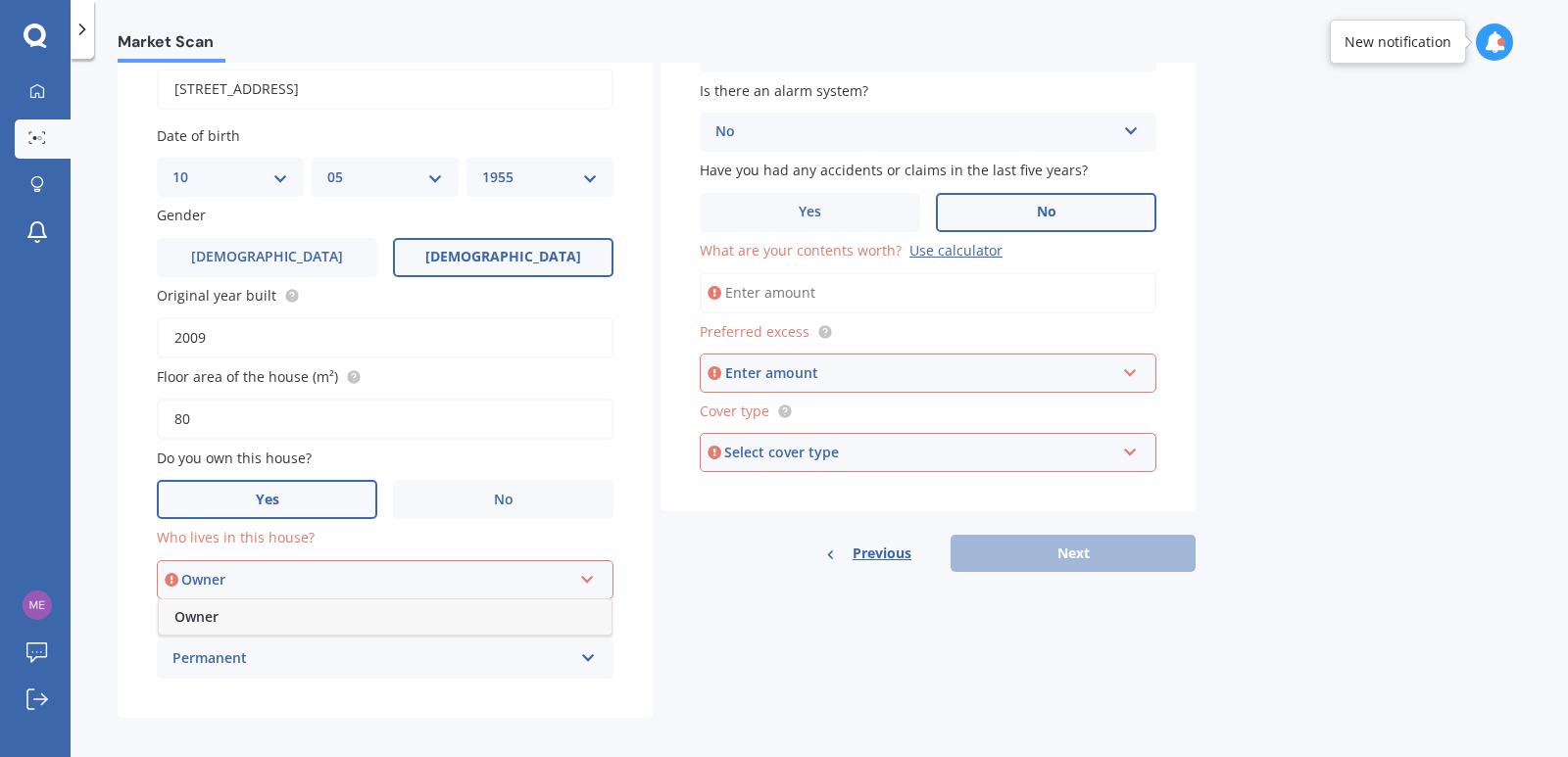
click at [225, 589] on div "Owner" at bounding box center [376, 580] width 390 height 22
click at [249, 599] on div "Select occupant Owner" at bounding box center [385, 580] width 456 height 39
click at [203, 617] on span "Owner" at bounding box center [196, 616] width 44 height 19
click at [815, 376] on div "Enter amount" at bounding box center [920, 374] width 390 height 22
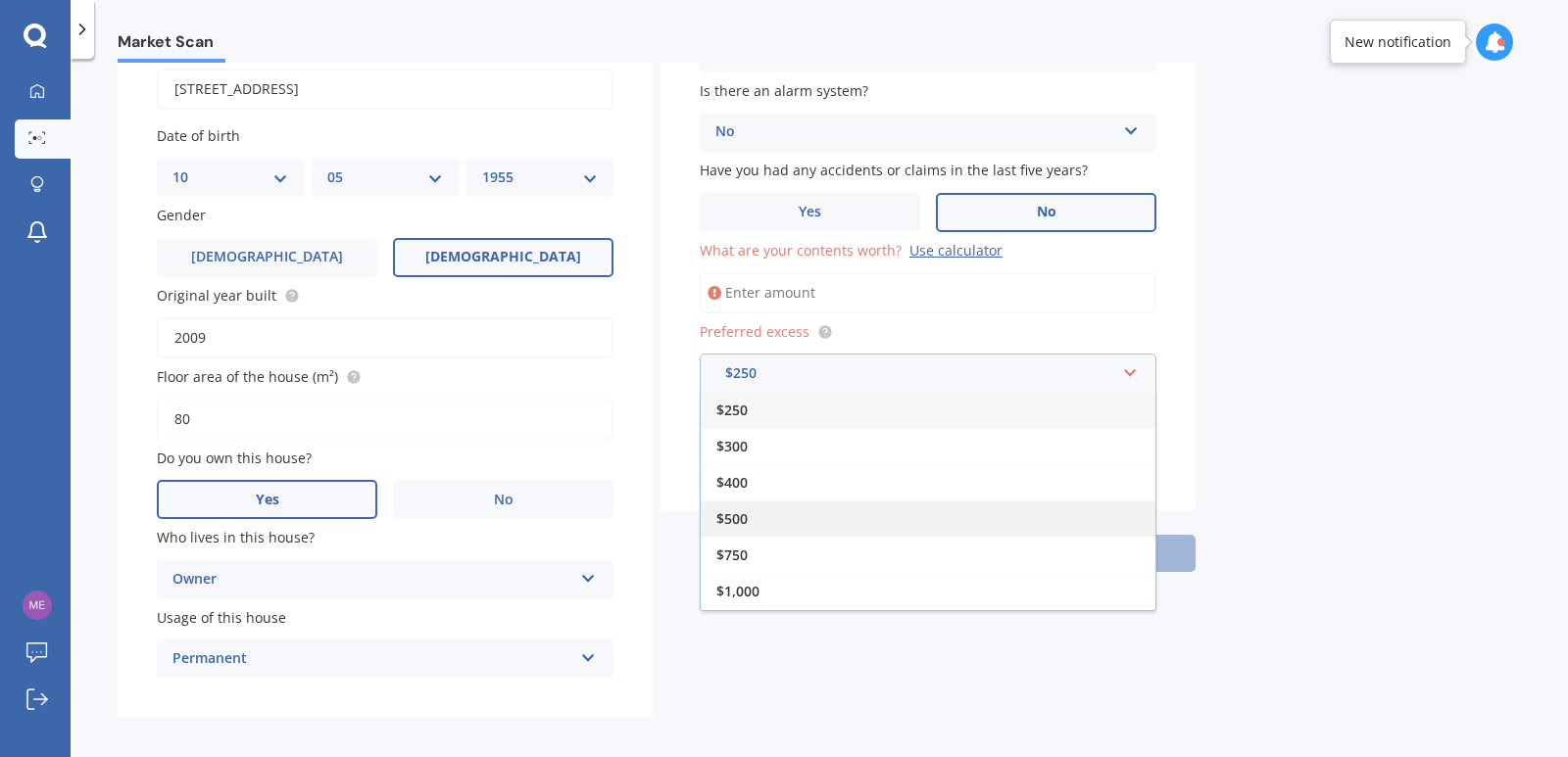
click at [745, 522] on span "$500" at bounding box center [732, 518] width 31 height 19
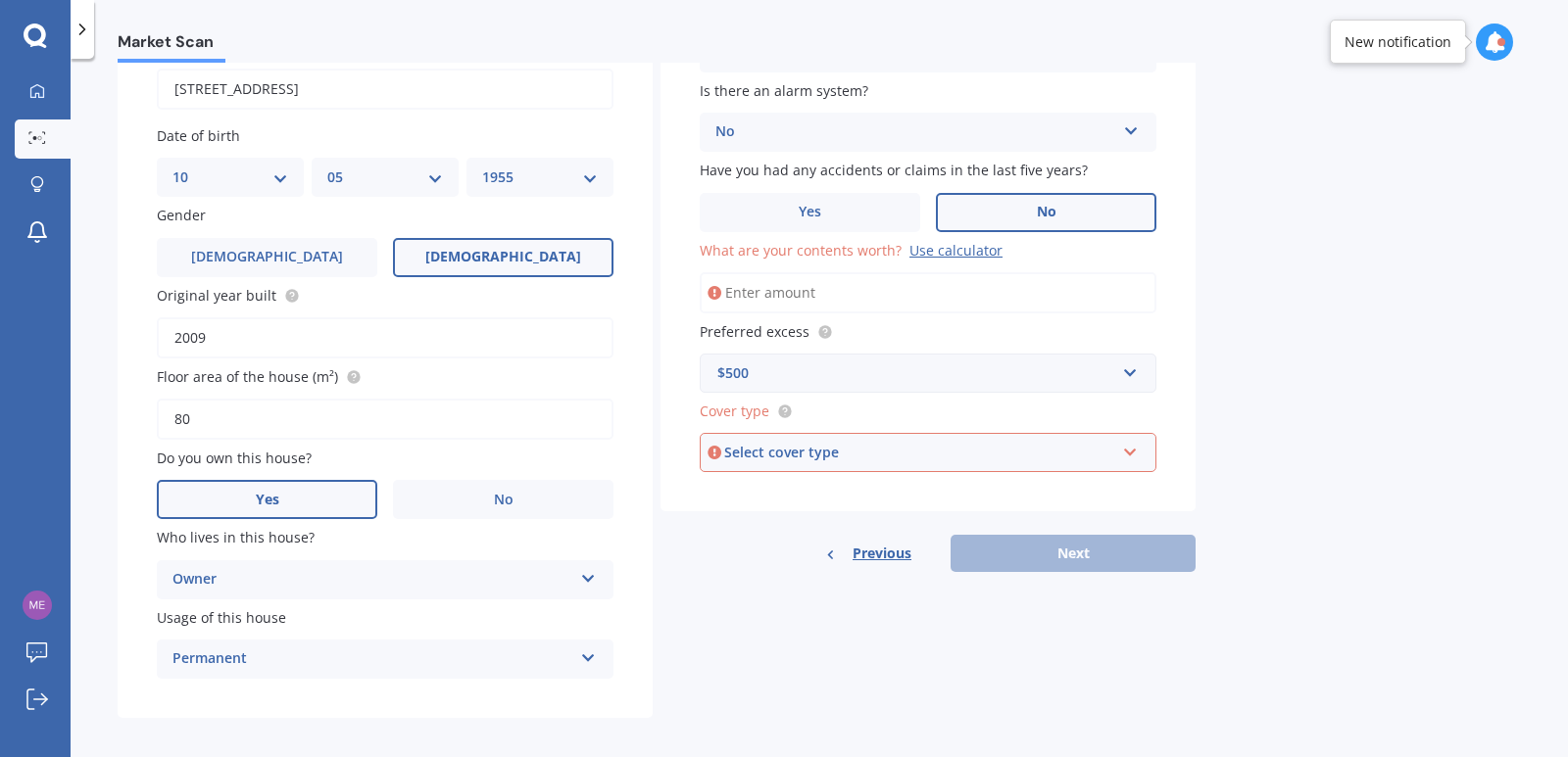
click at [1133, 455] on icon at bounding box center [1129, 448] width 17 height 14
click at [738, 483] on span "High" at bounding box center [733, 489] width 31 height 19
click at [1081, 553] on div "Previous Next" at bounding box center [928, 553] width 535 height 37
click at [780, 283] on input "What are your contents worth? Use calculator" at bounding box center [928, 293] width 456 height 41
type input "$60,000"
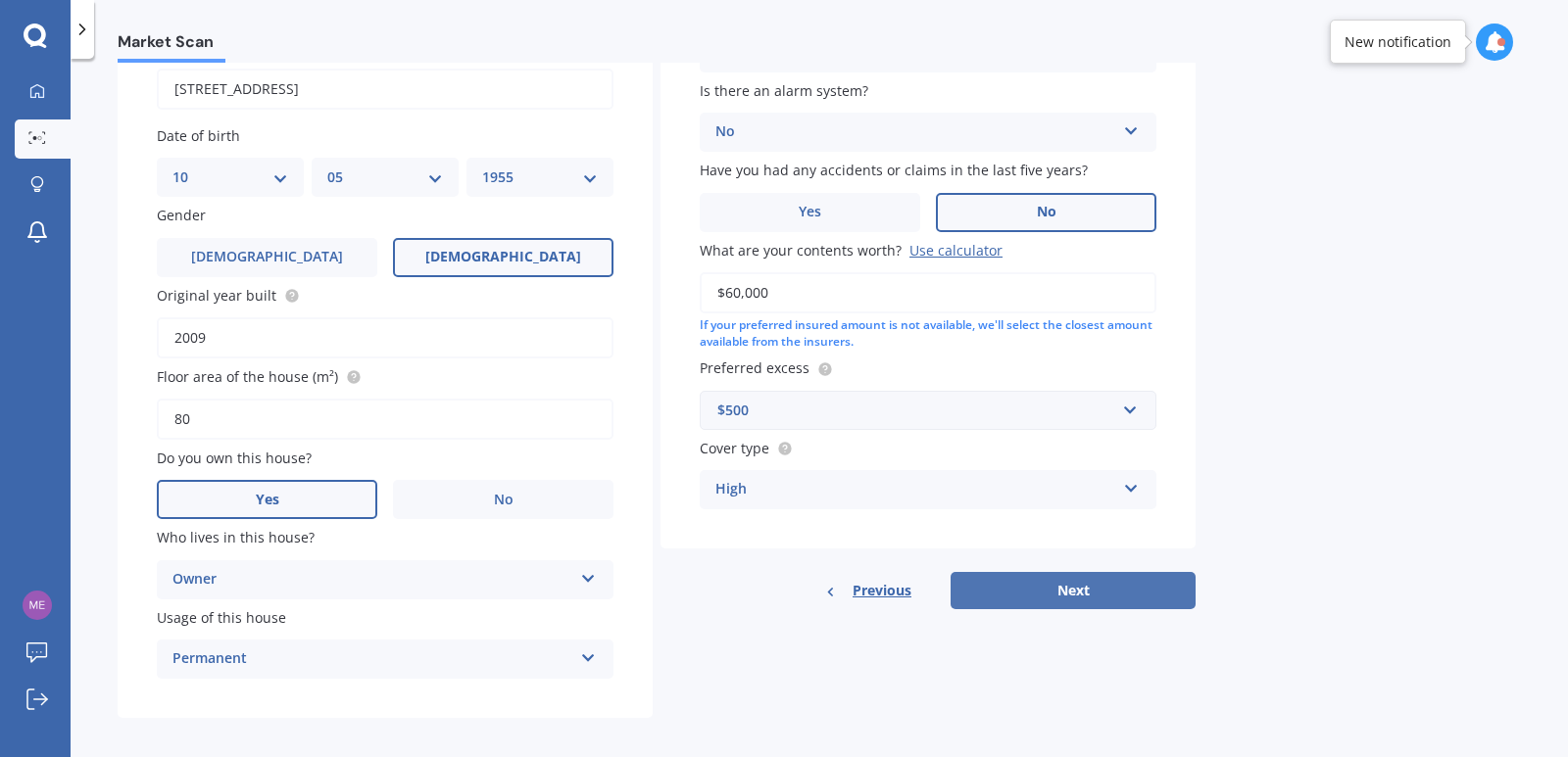
click at [1073, 592] on button "Next" at bounding box center [1072, 591] width 245 height 37
select select "10"
select select "05"
select select "1955"
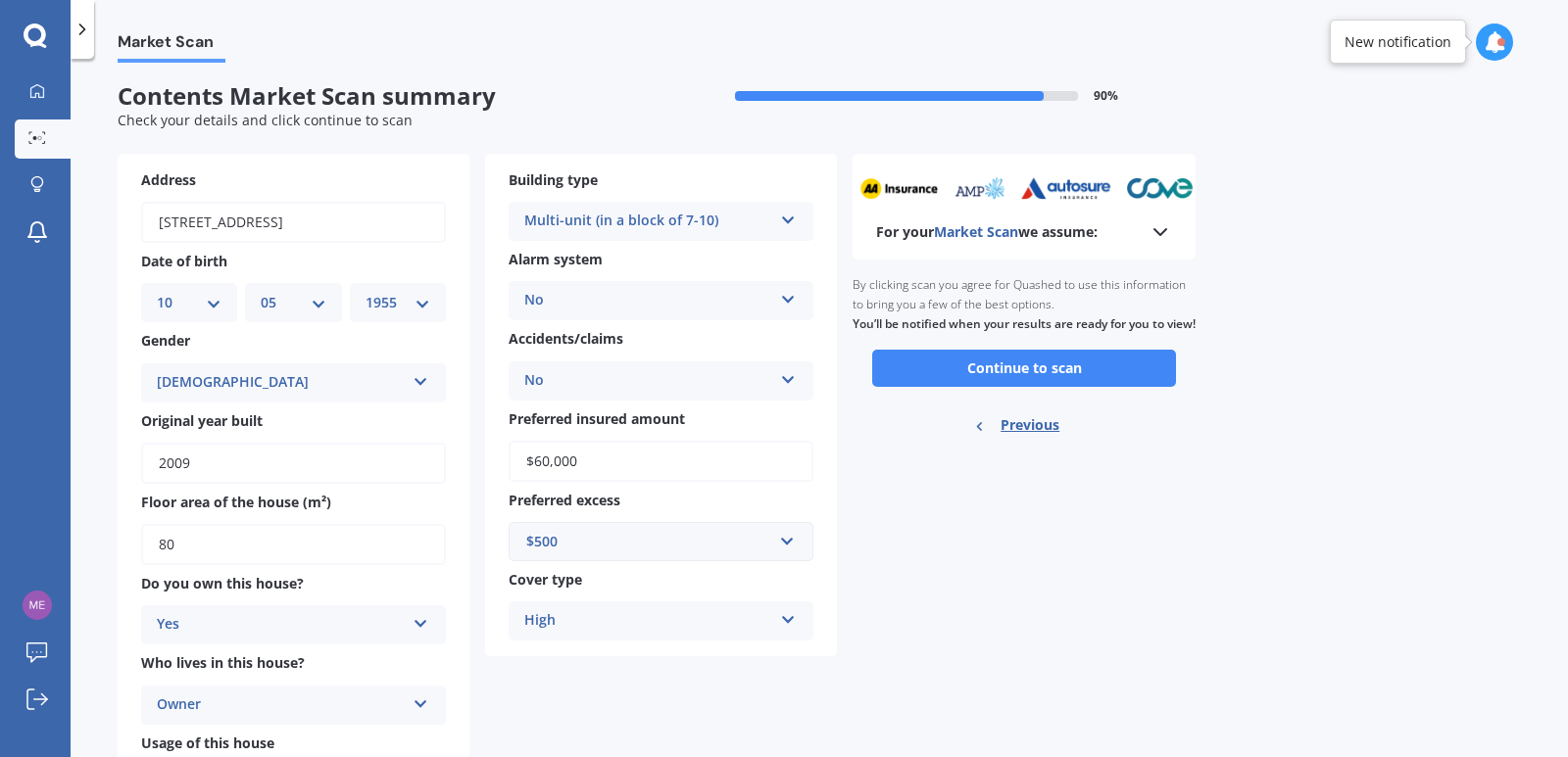
scroll to position [0, 0]
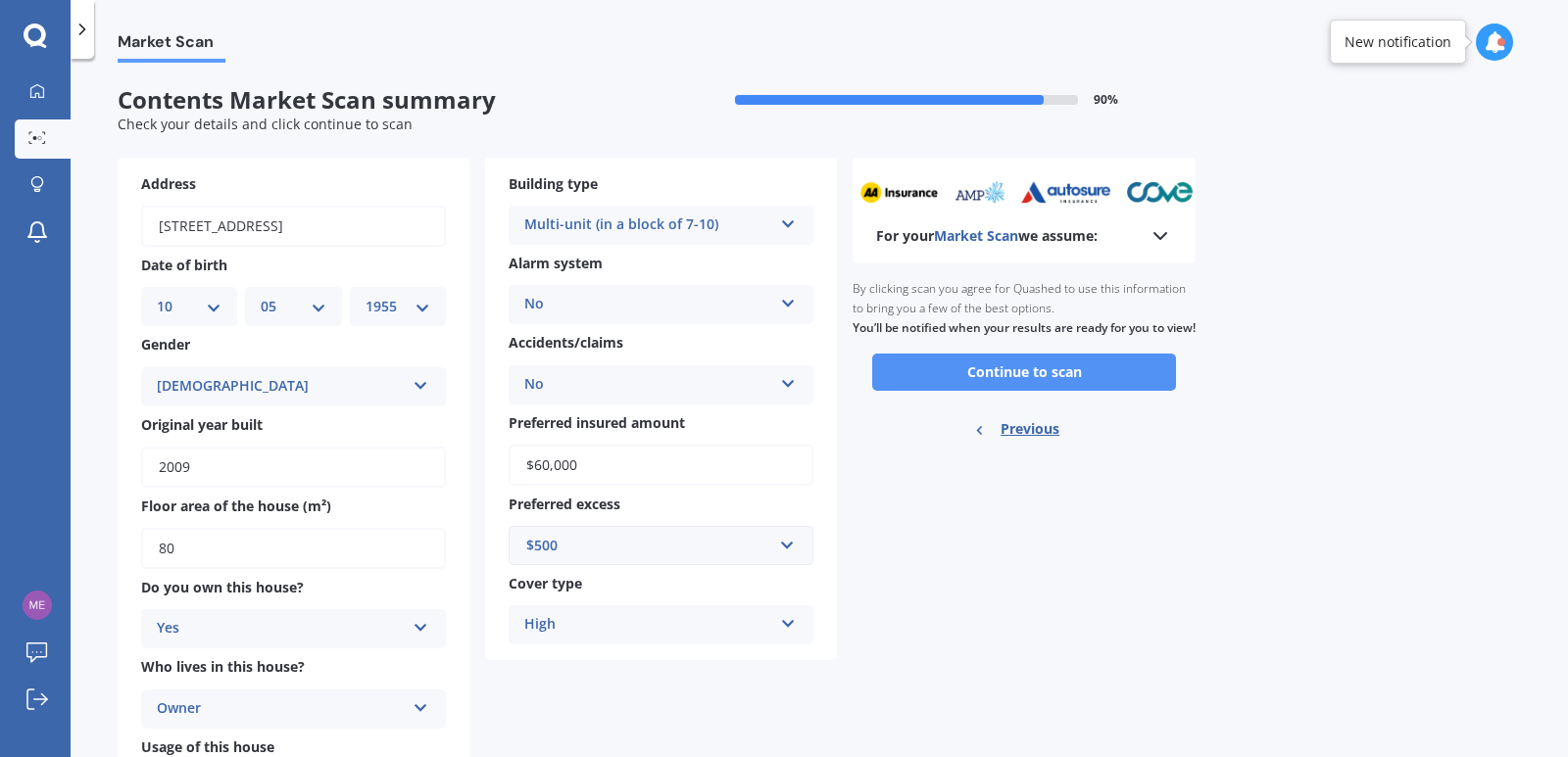
click at [1072, 386] on button "Continue to scan" at bounding box center [1023, 373] width 304 height 37
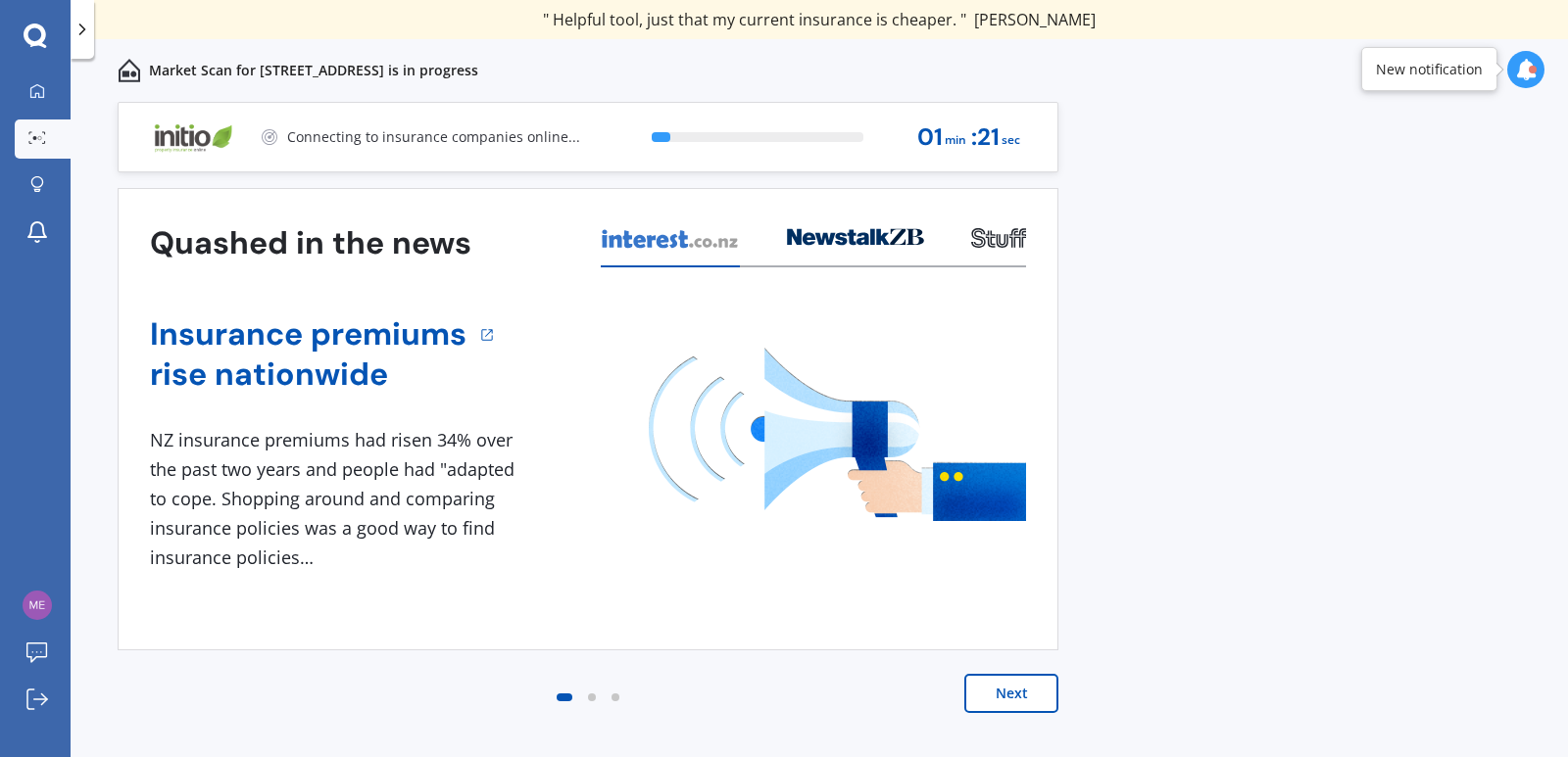
click at [1023, 695] on button "Next" at bounding box center [1011, 693] width 94 height 39
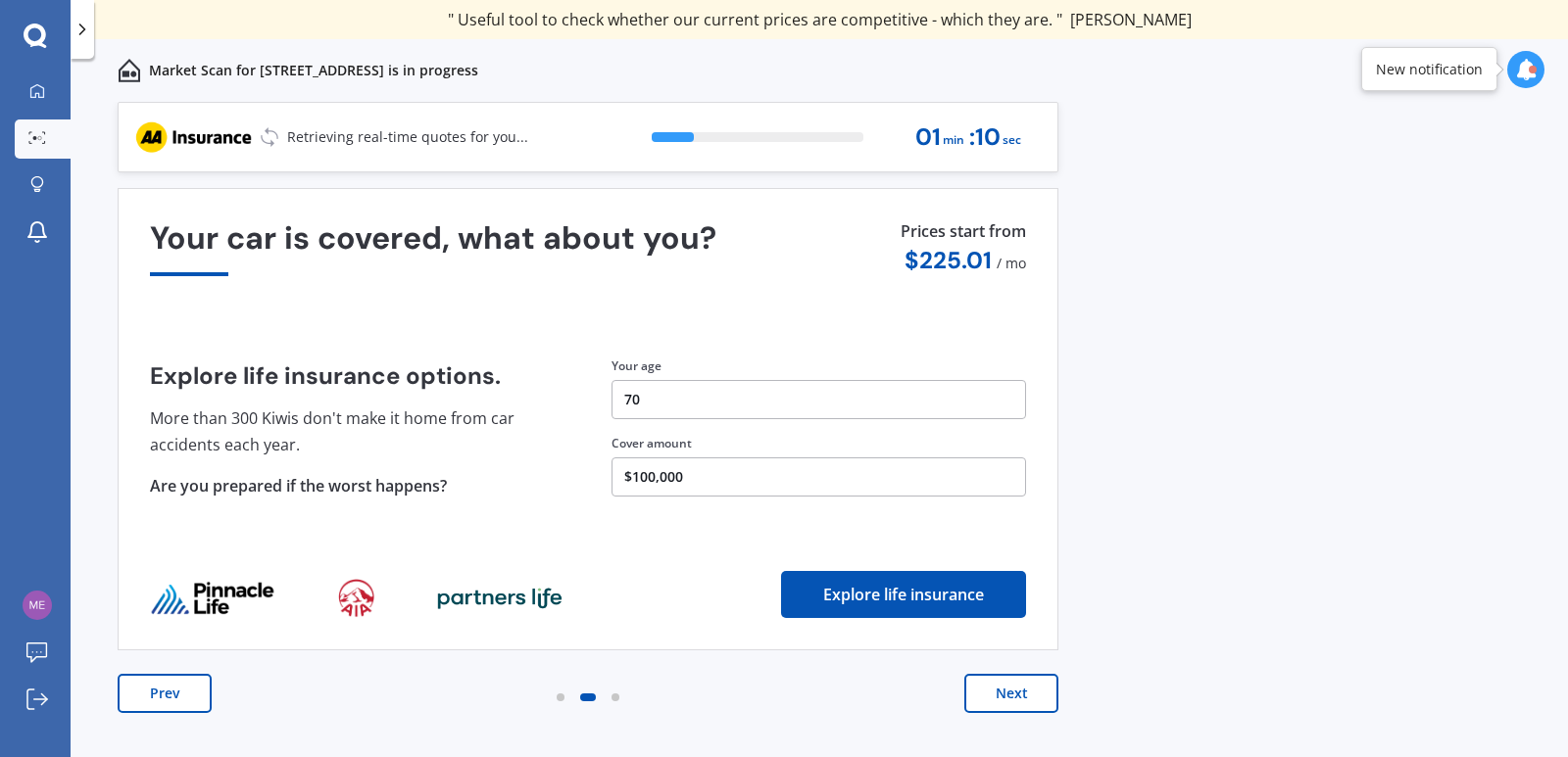
click at [997, 701] on button "Next" at bounding box center [1011, 693] width 94 height 39
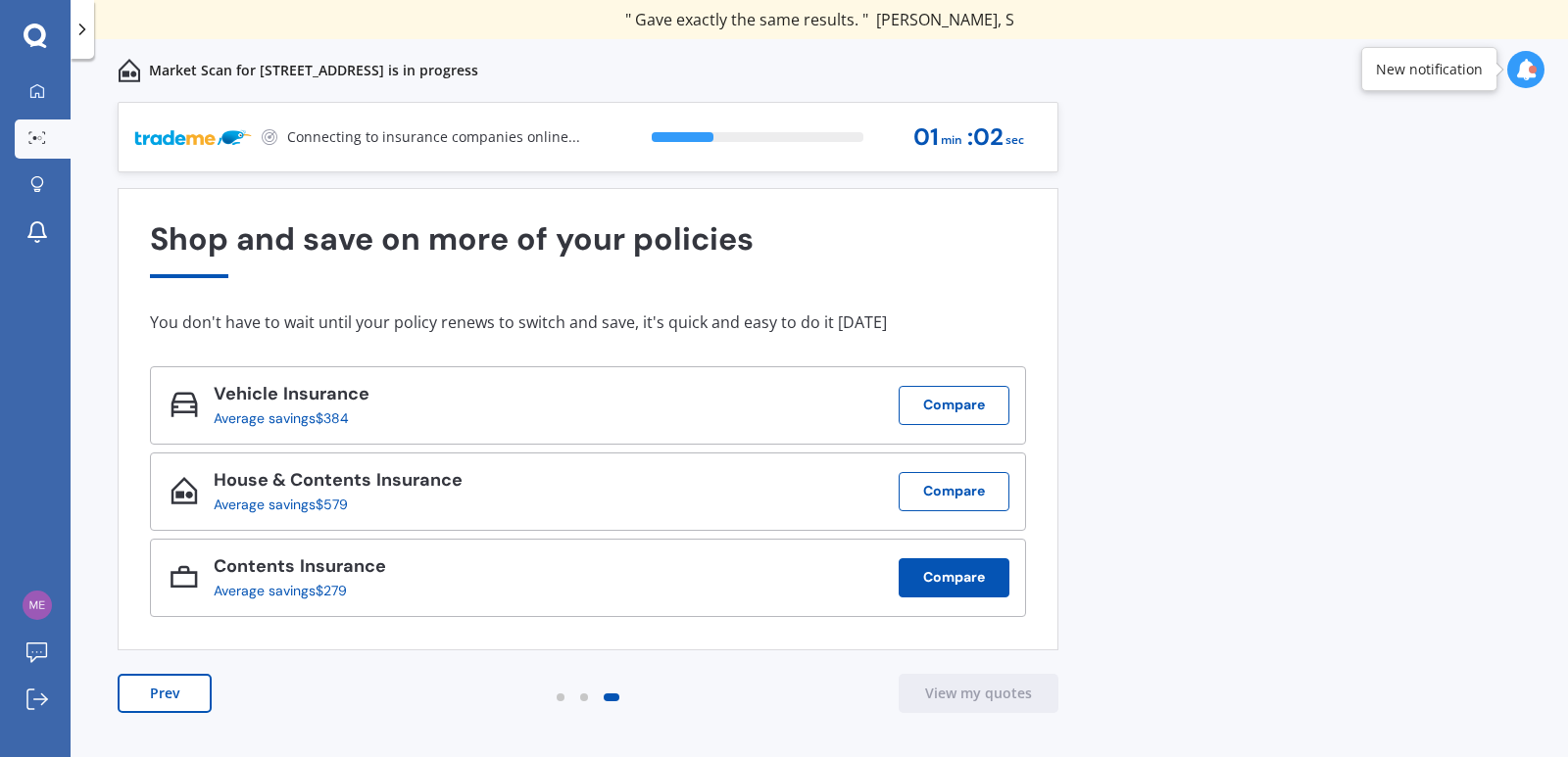
click at [942, 588] on button "Compare" at bounding box center [953, 578] width 111 height 39
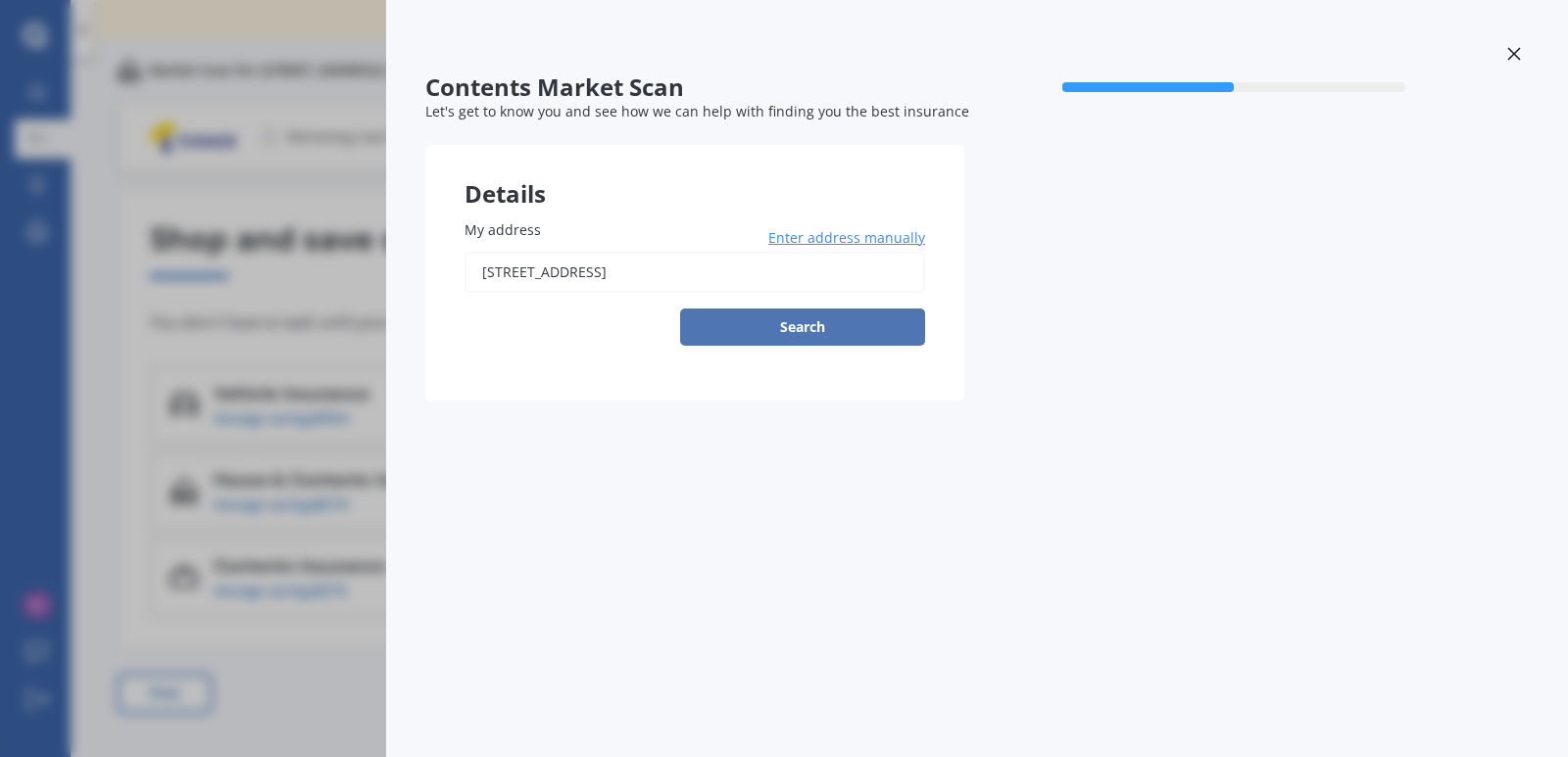
click at [813, 334] on button "Search" at bounding box center [802, 327] width 245 height 37
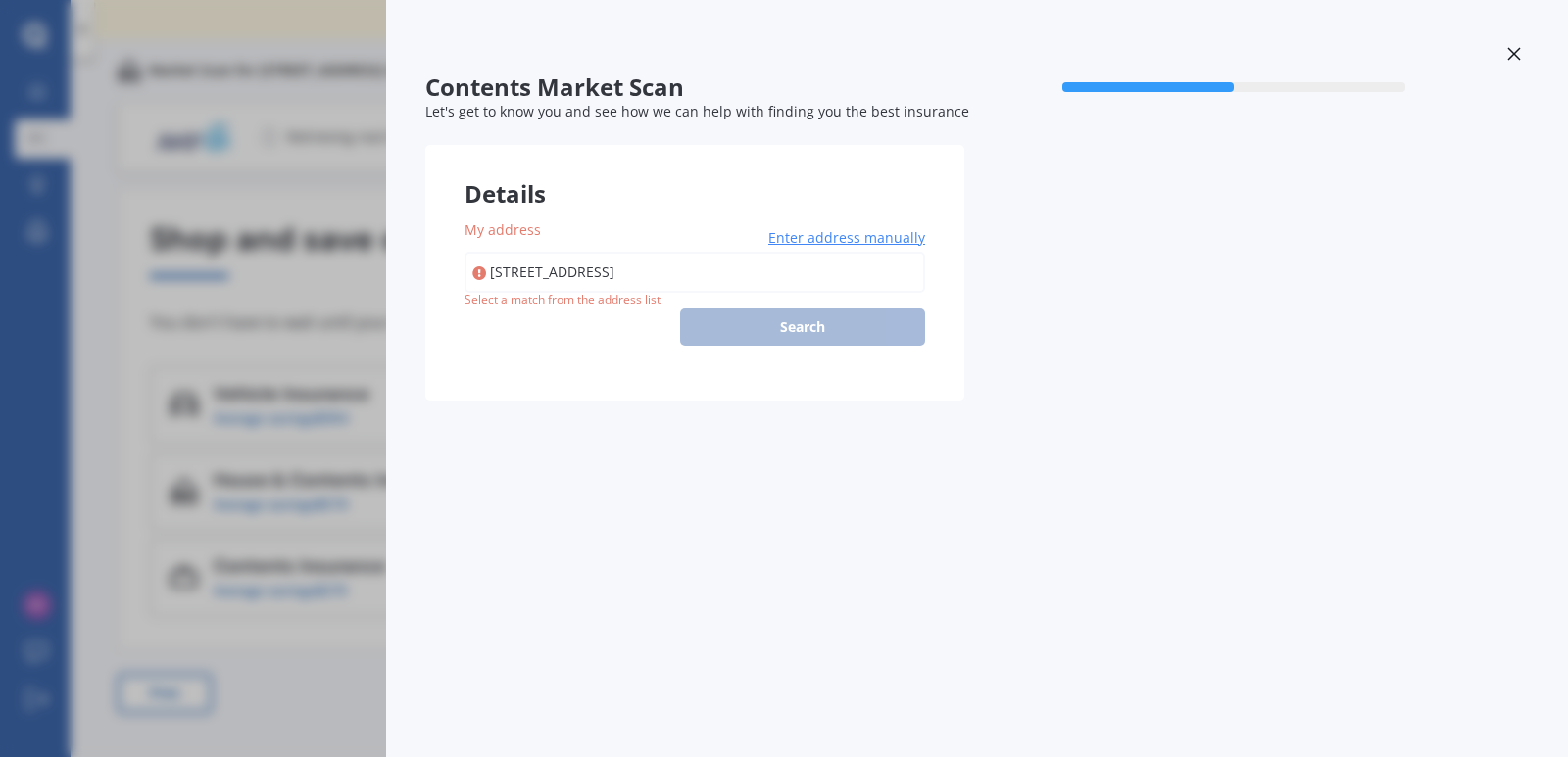
type input "[STREET_ADDRESS]"
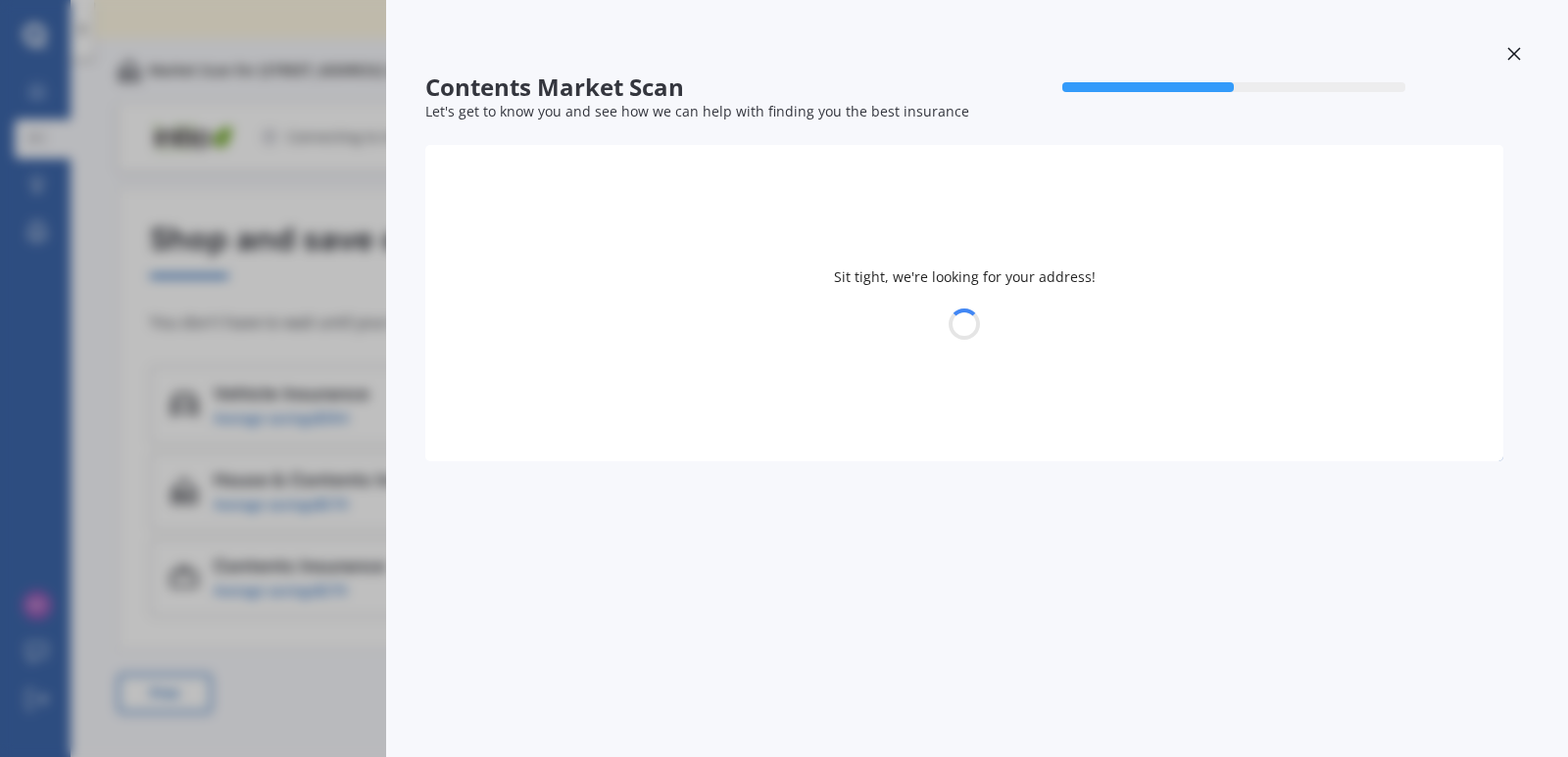
select select "10"
select select "05"
select select "1955"
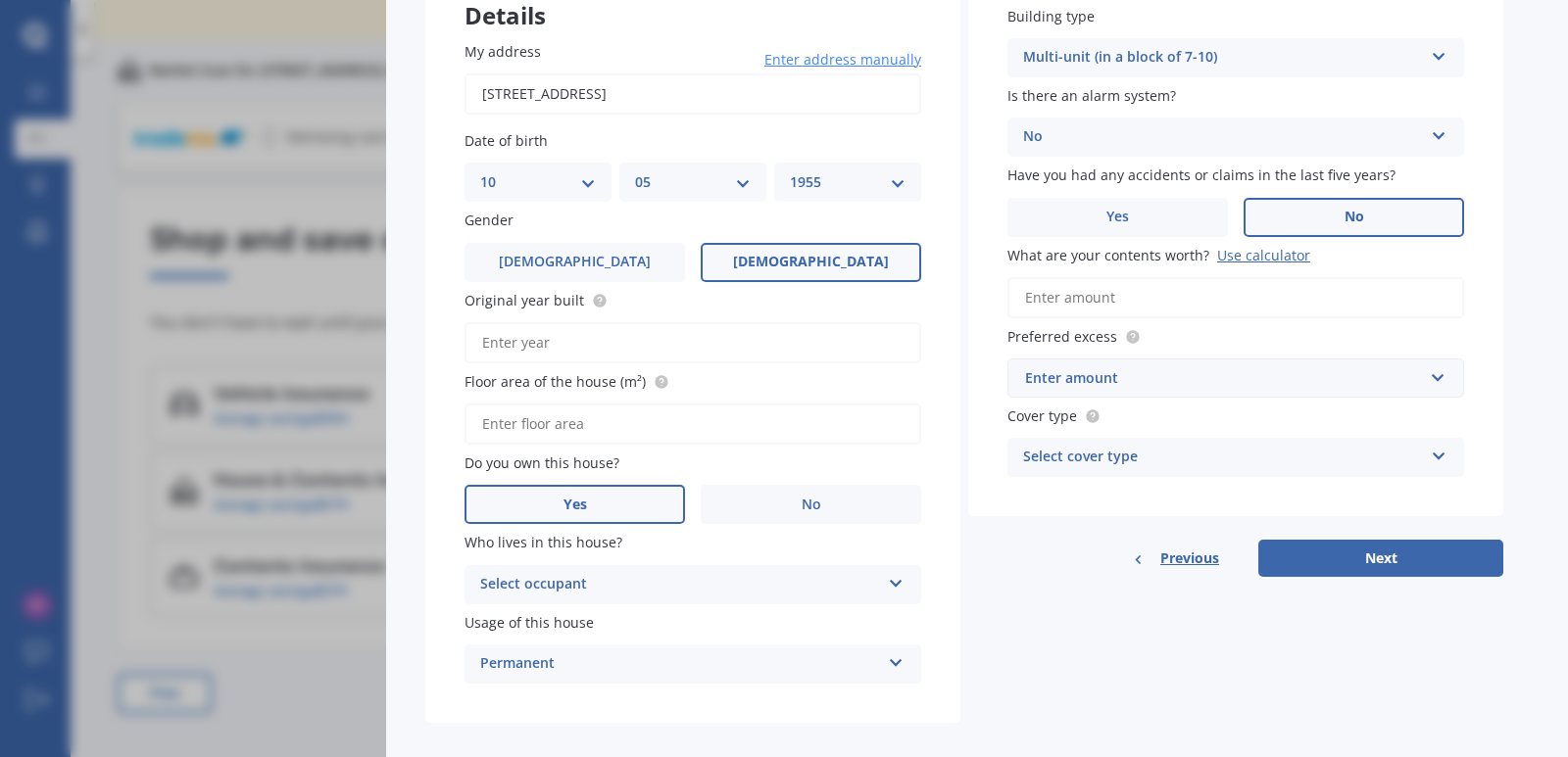
scroll to position [199, 0]
